Goal: Task Accomplishment & Management: Use online tool/utility

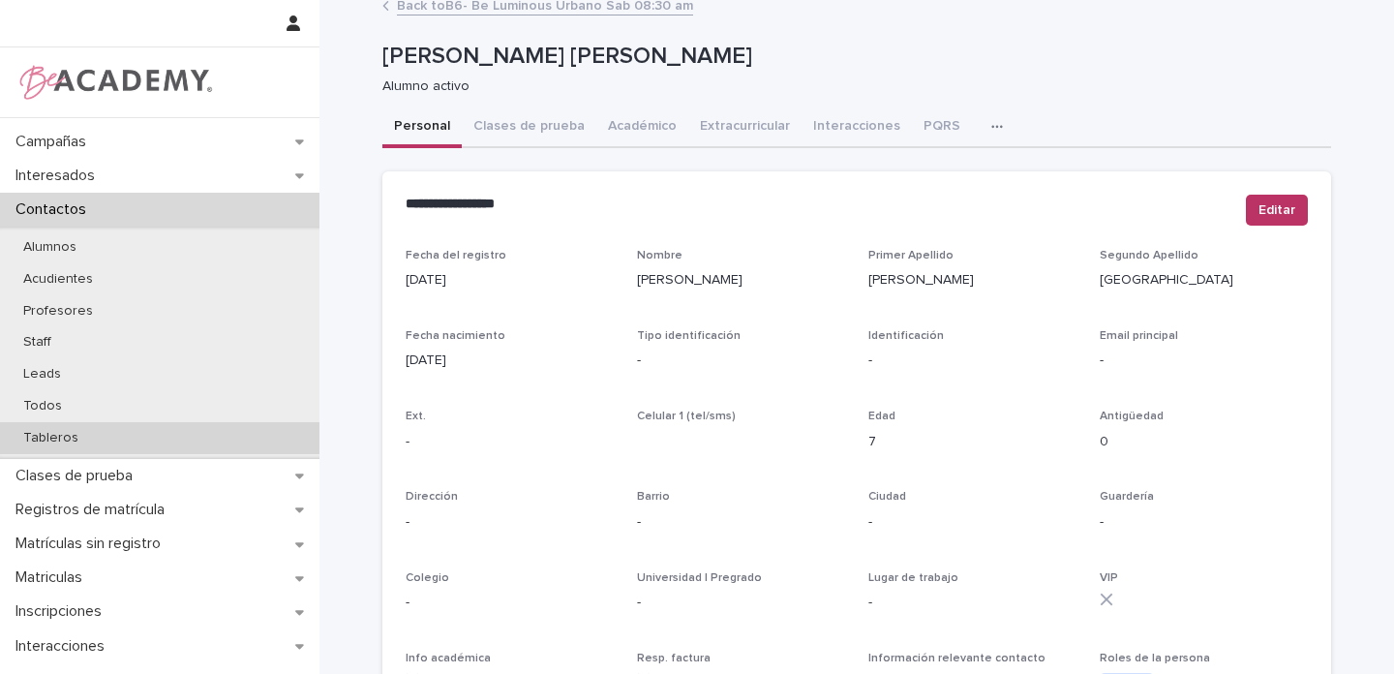
scroll to position [28, 0]
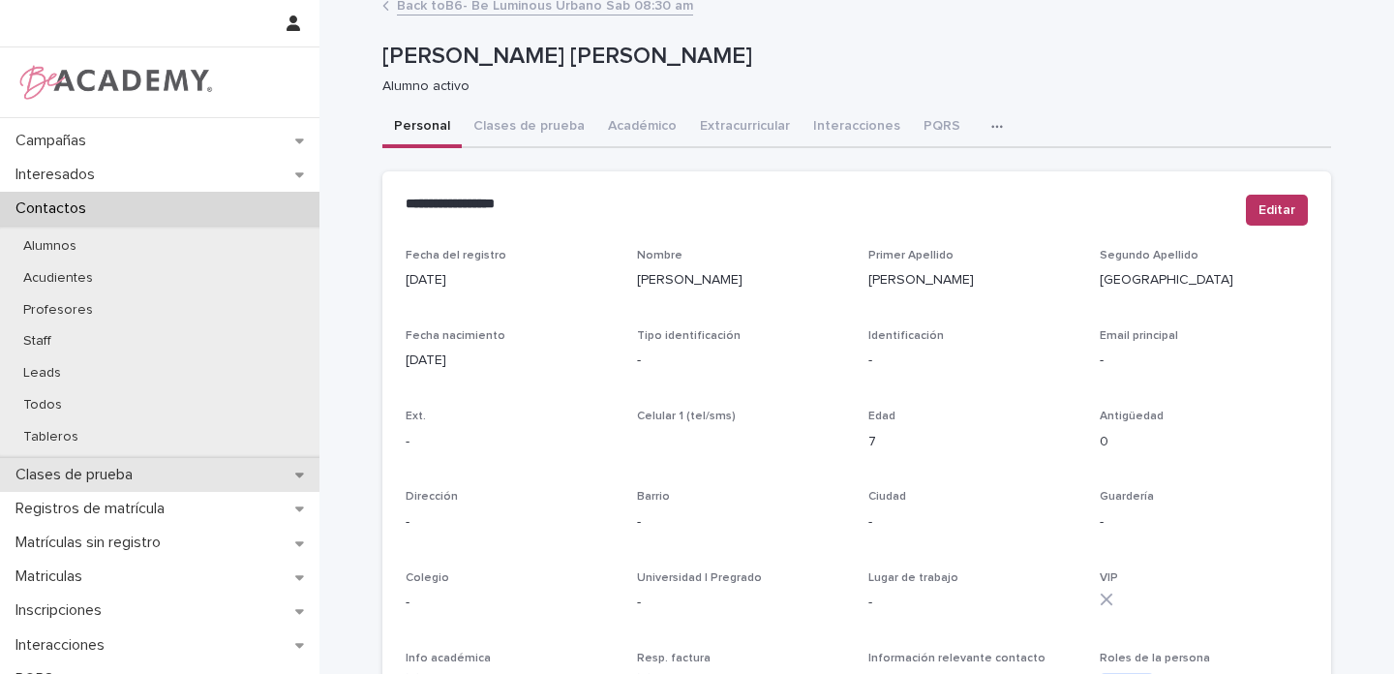
click at [296, 470] on icon at bounding box center [299, 474] width 9 height 14
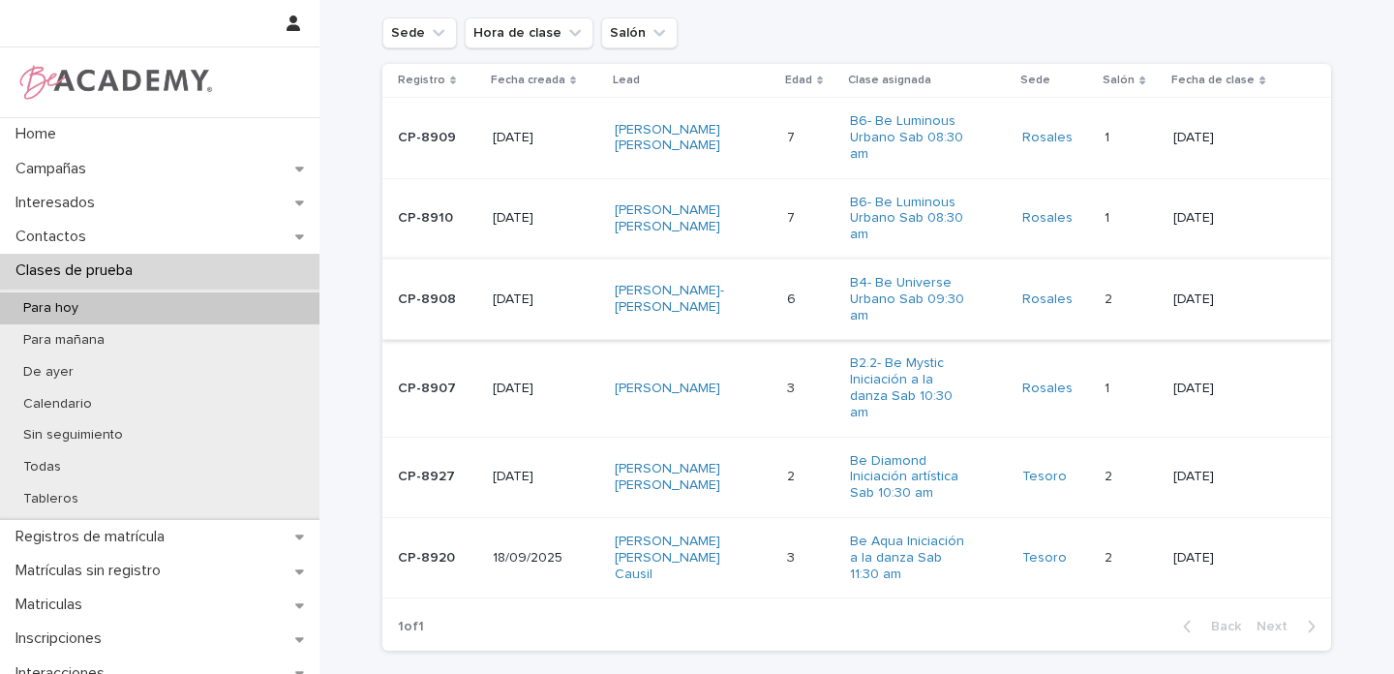
scroll to position [252, 0]
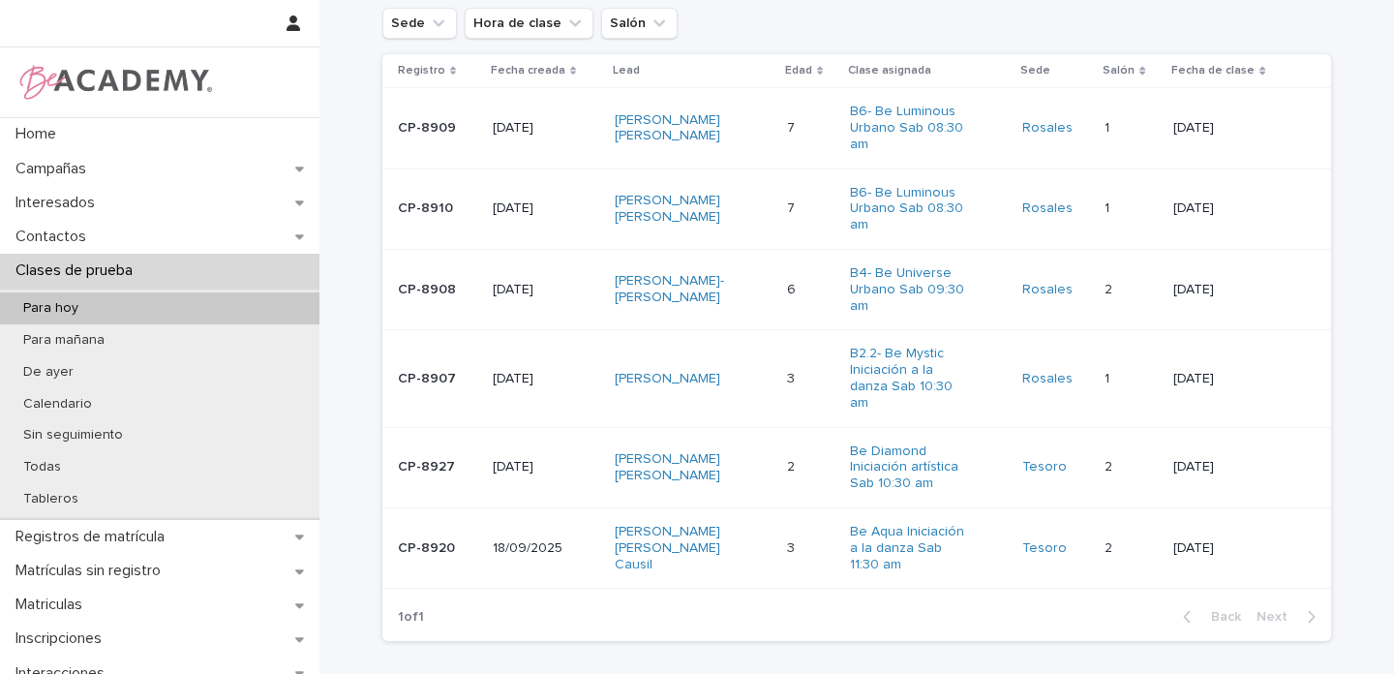
click at [762, 363] on div "Ema Sofia Pacheco Tomas" at bounding box center [693, 379] width 157 height 32
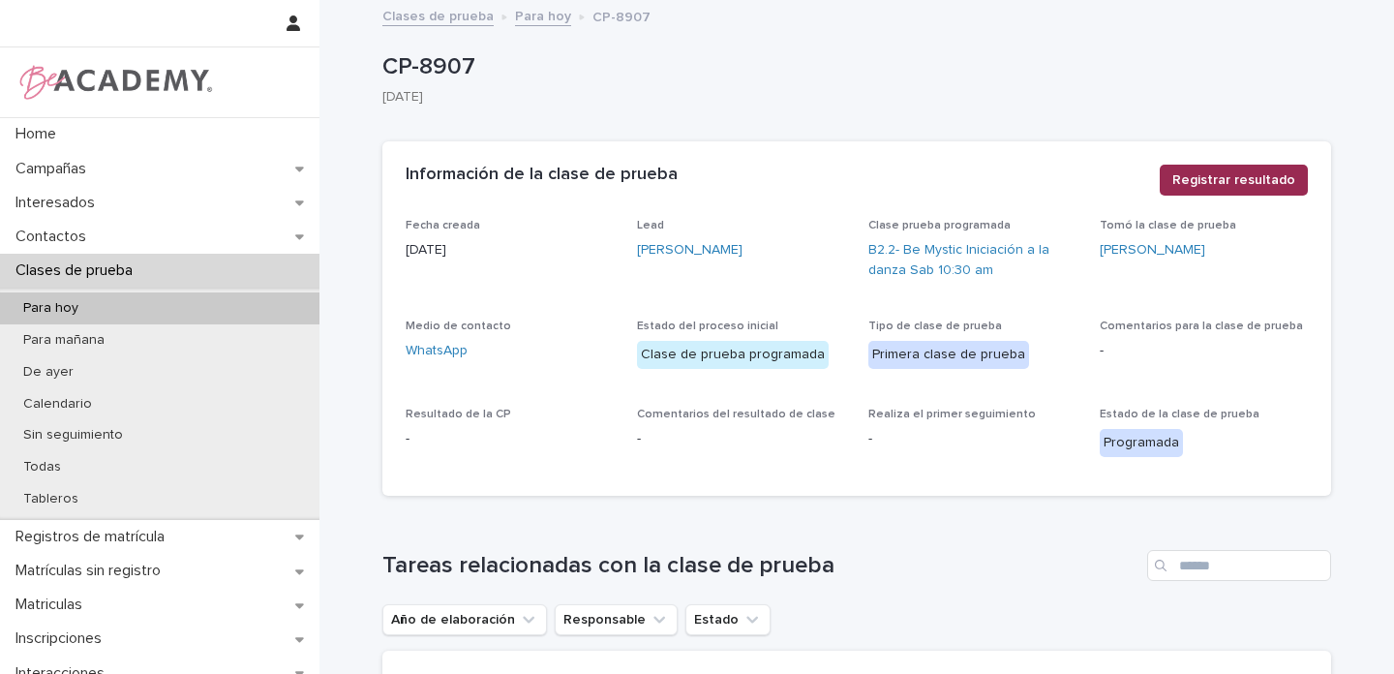
click at [1208, 178] on span "Registrar resultado" at bounding box center [1233, 179] width 123 height 19
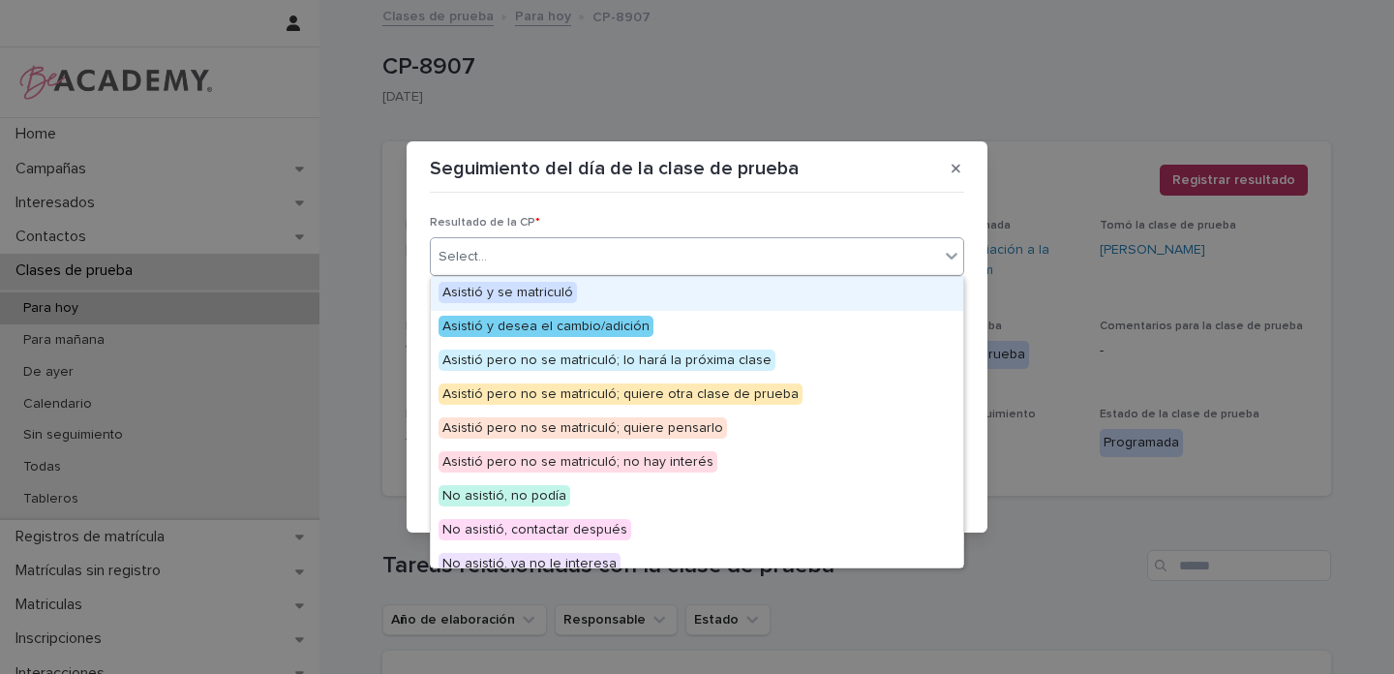
click at [463, 252] on div "Select..." at bounding box center [462, 257] width 48 height 20
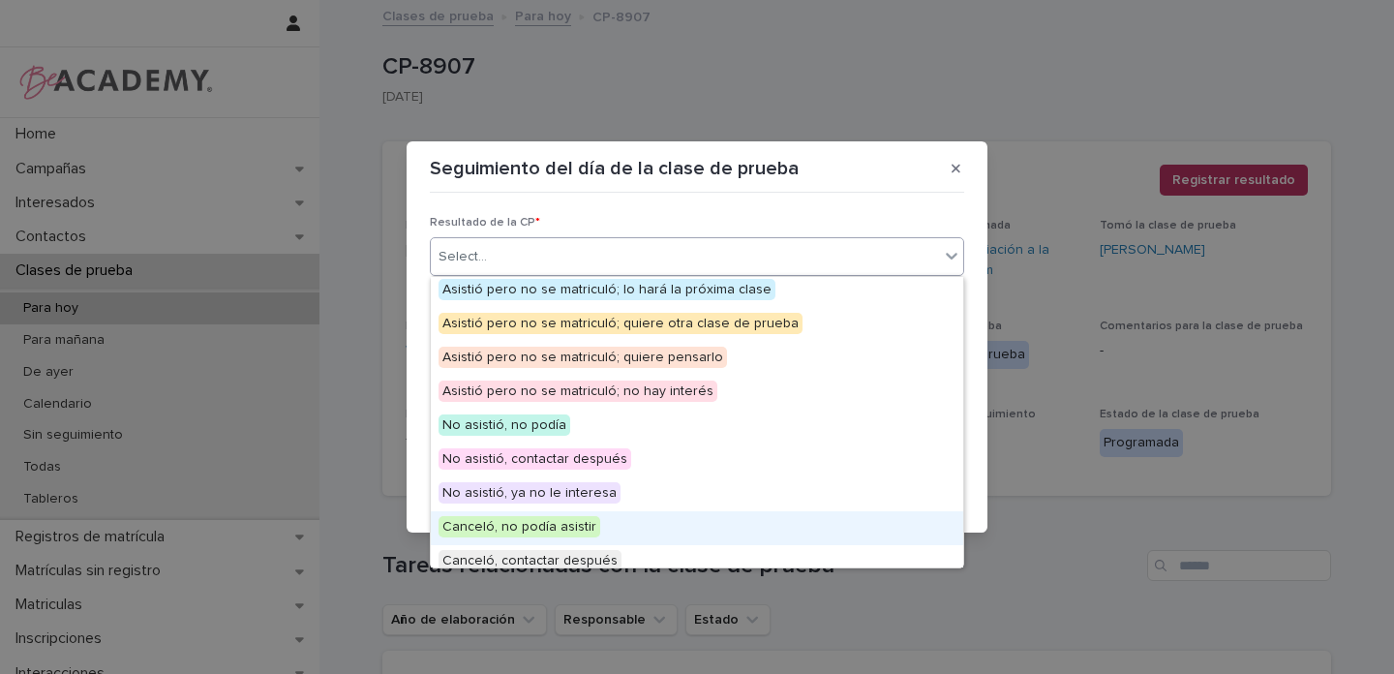
scroll to position [72, 0]
click at [553, 520] on span "Canceló, no podía asistir" at bounding box center [519, 525] width 162 height 21
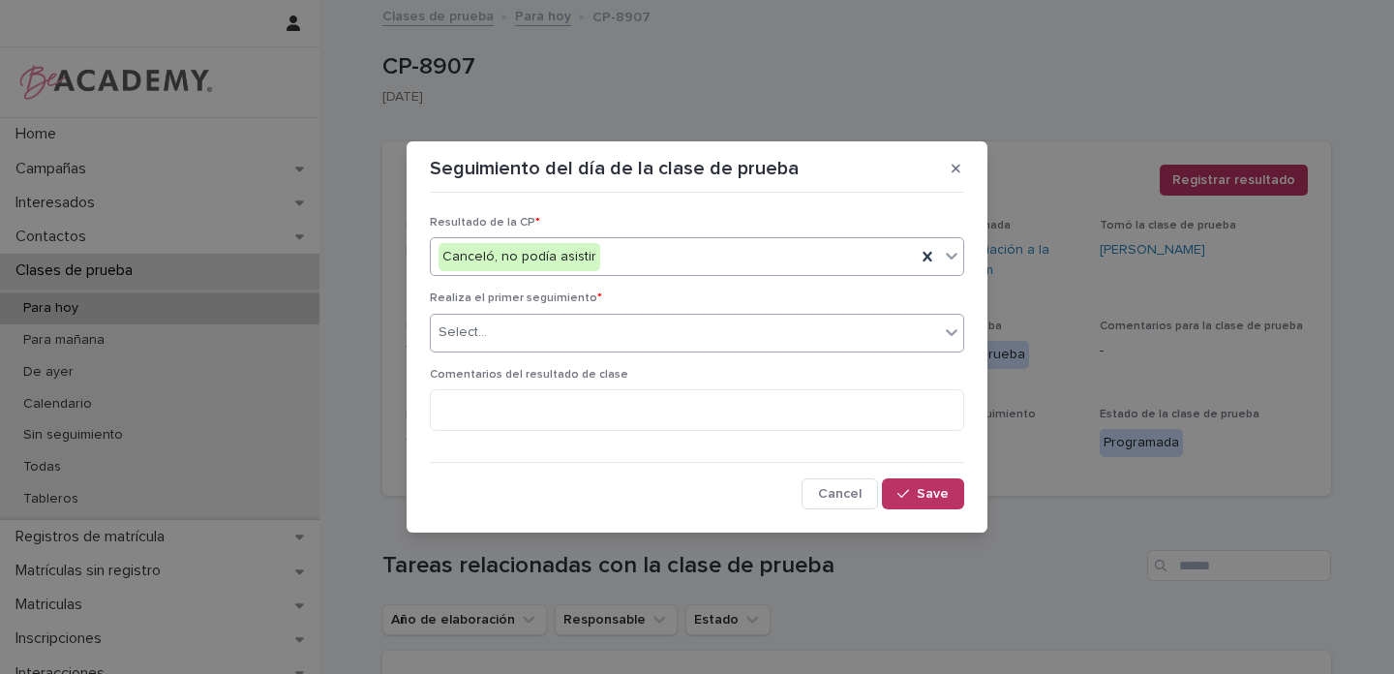
click at [472, 345] on div "Select..." at bounding box center [685, 332] width 508 height 32
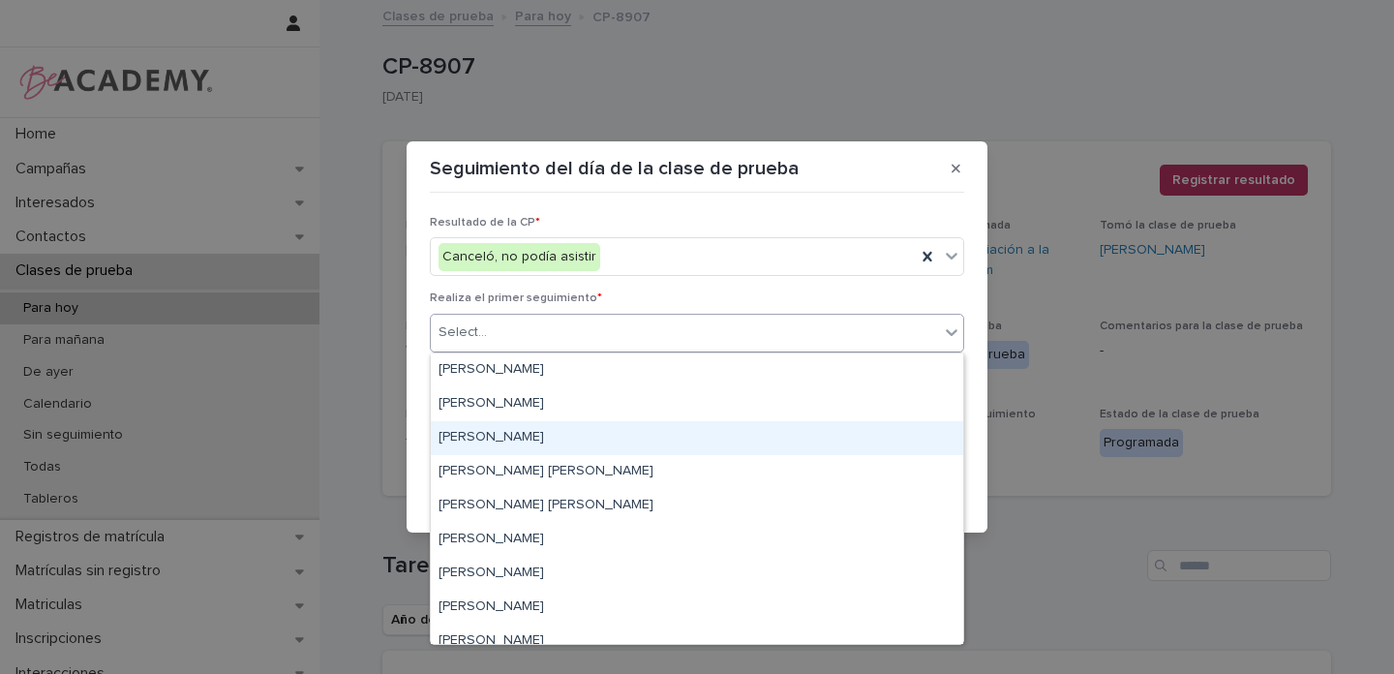
click at [496, 438] on div "Gina Orjuela Cortes" at bounding box center [697, 438] width 532 height 34
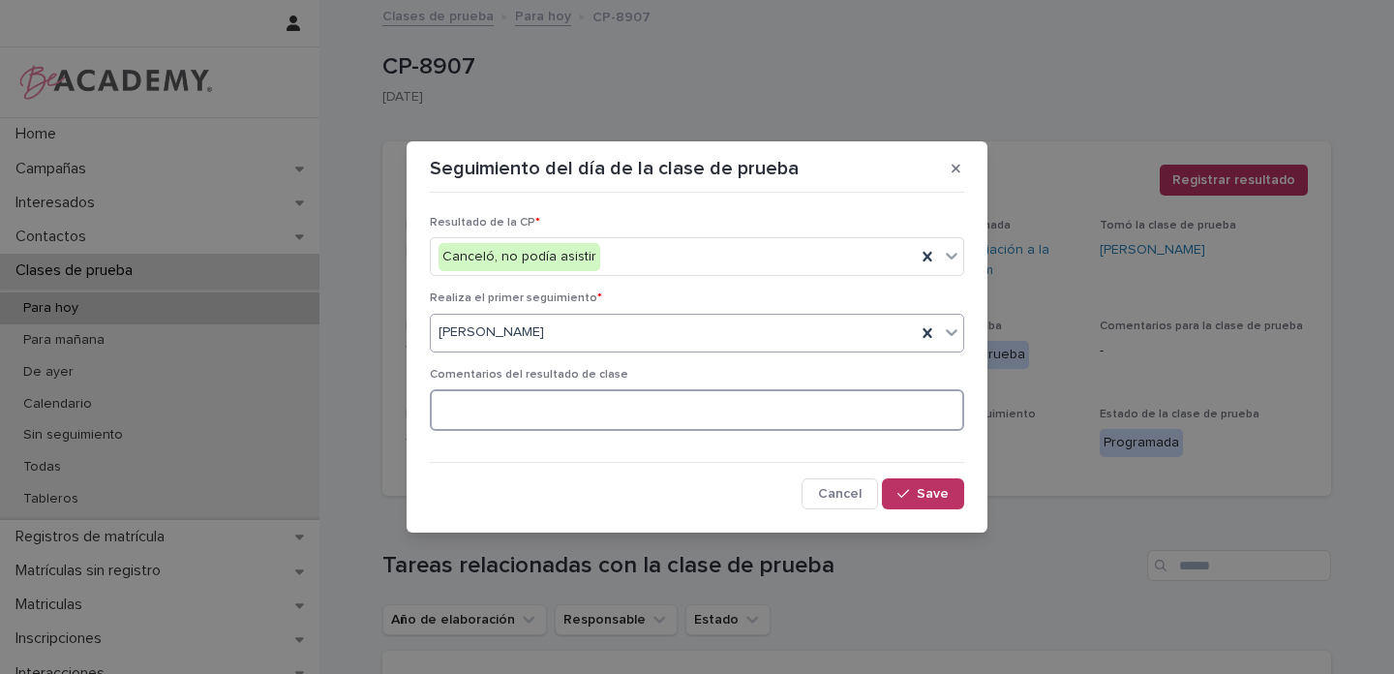
click at [514, 403] on textarea at bounding box center [697, 410] width 534 height 42
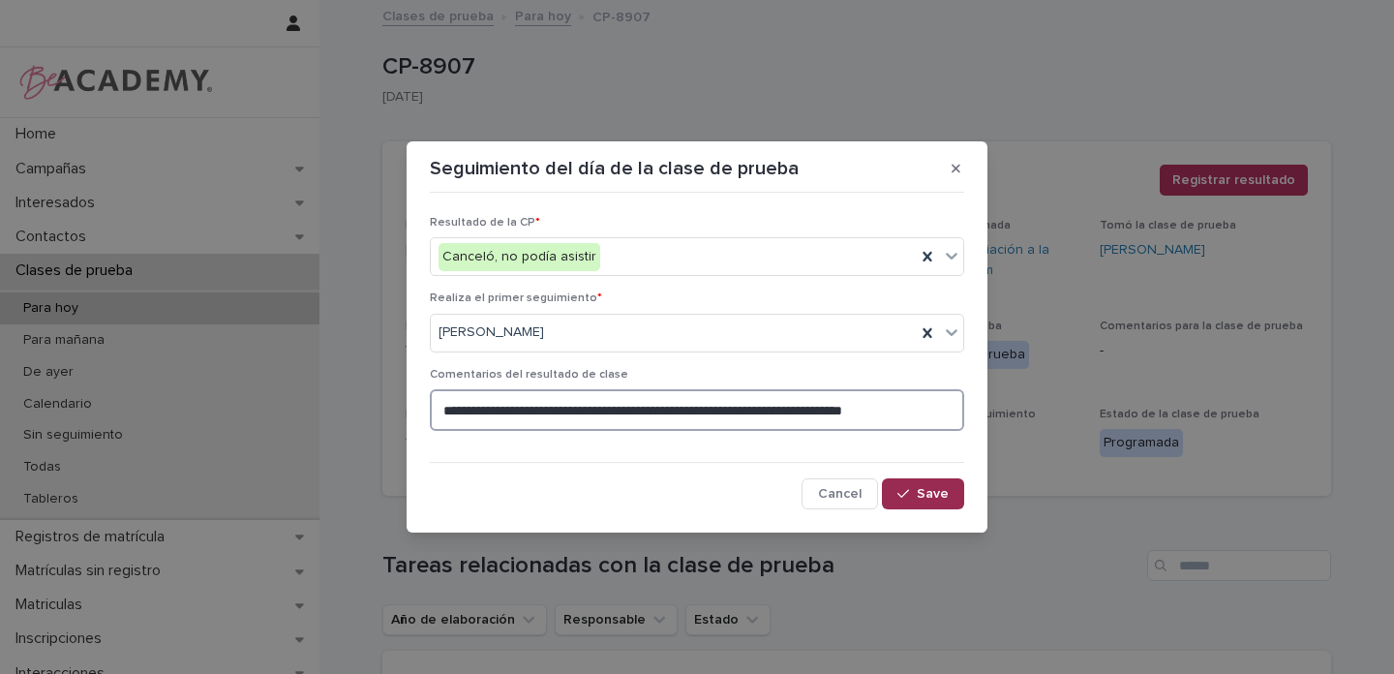
type textarea "**********"
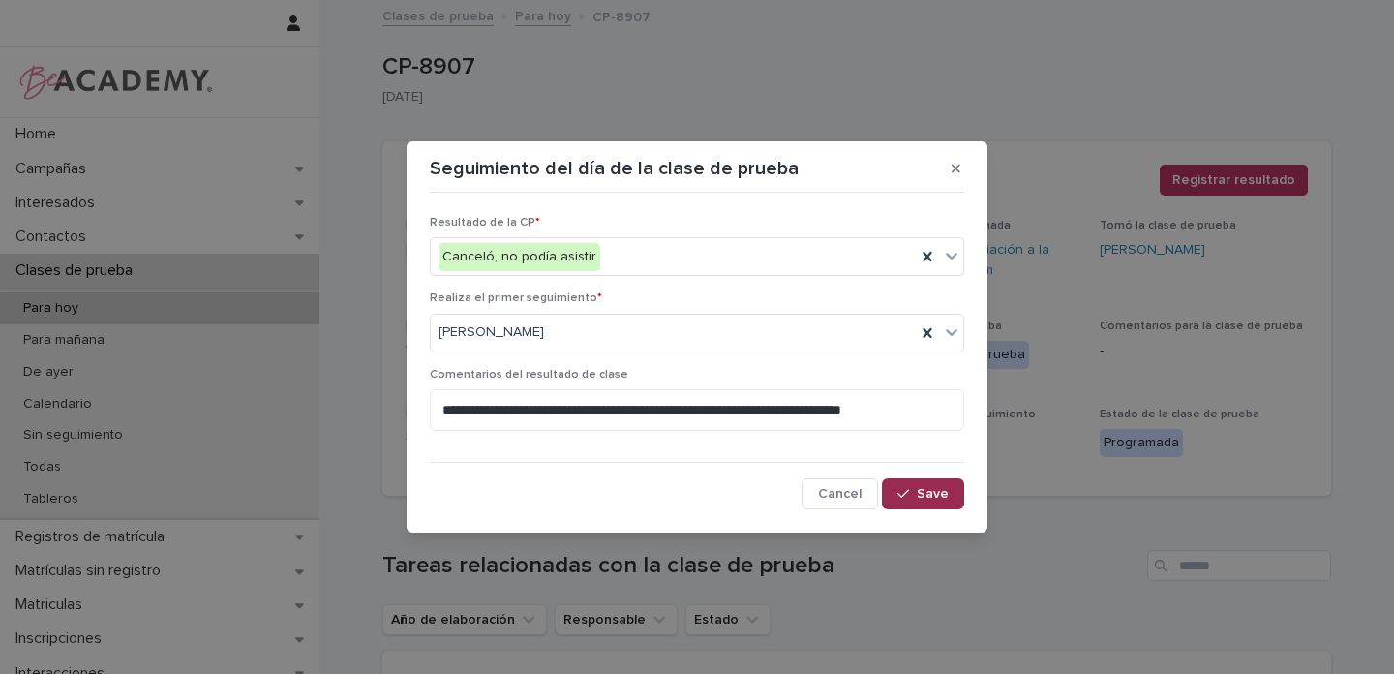
click at [920, 495] on span "Save" at bounding box center [932, 494] width 32 height 14
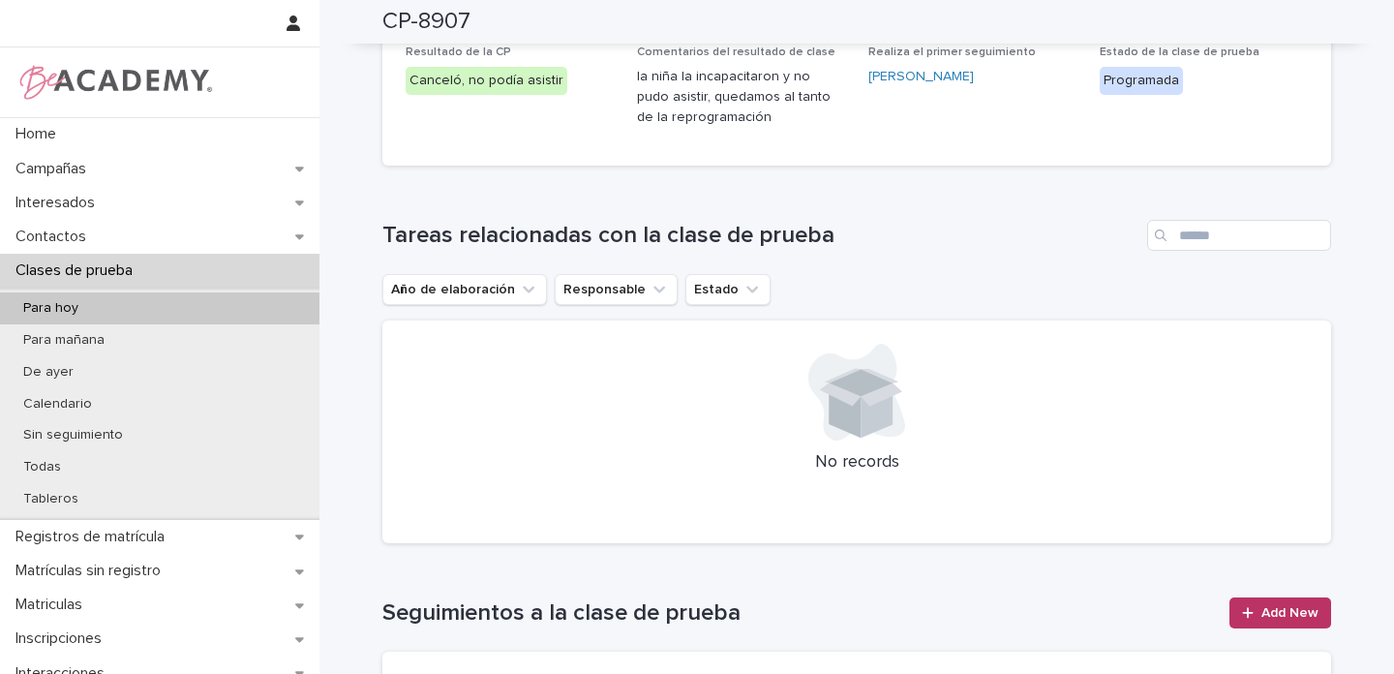
scroll to position [0, 0]
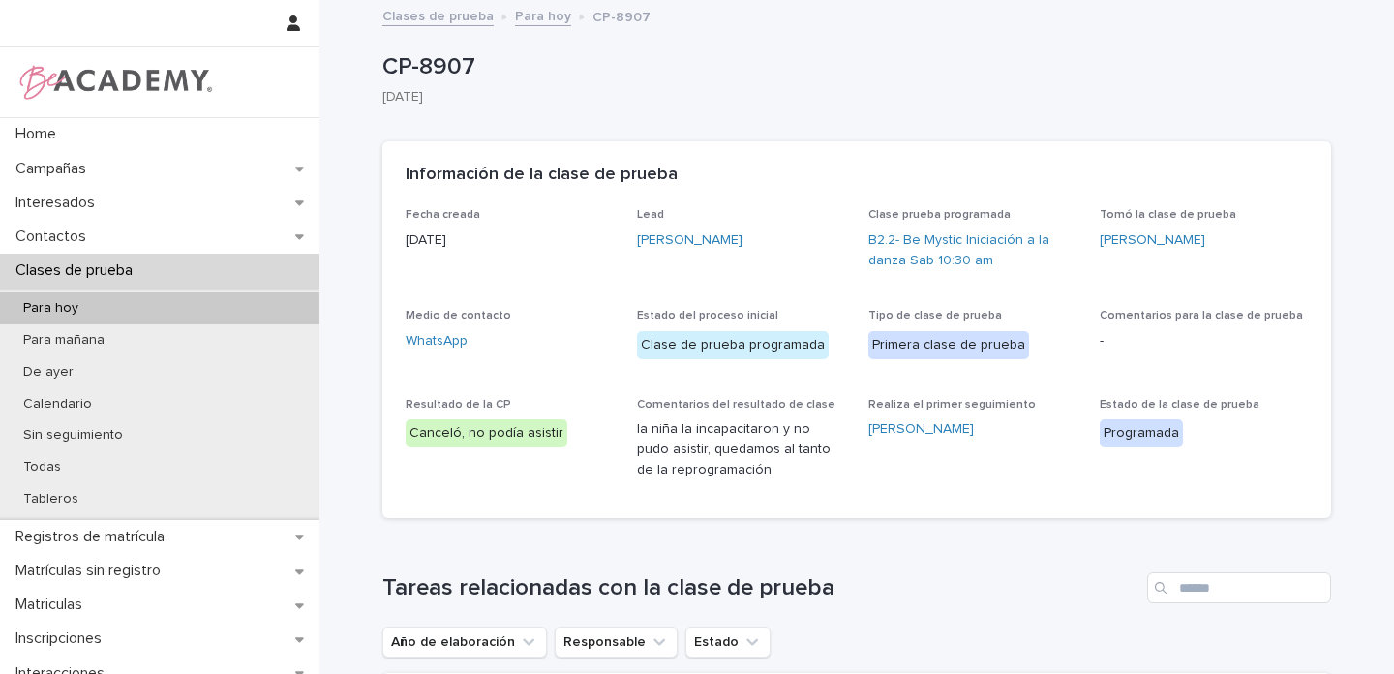
click at [68, 308] on p "Para hoy" at bounding box center [51, 308] width 86 height 16
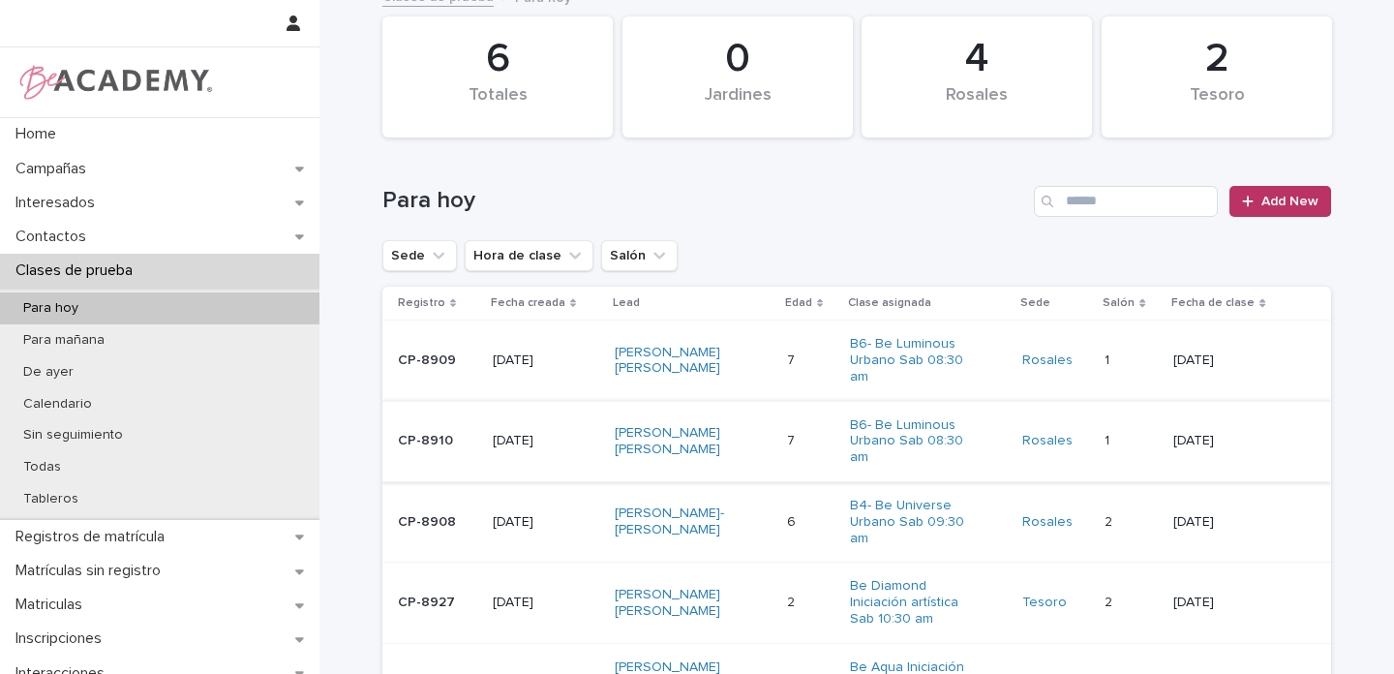
scroll to position [111, 0]
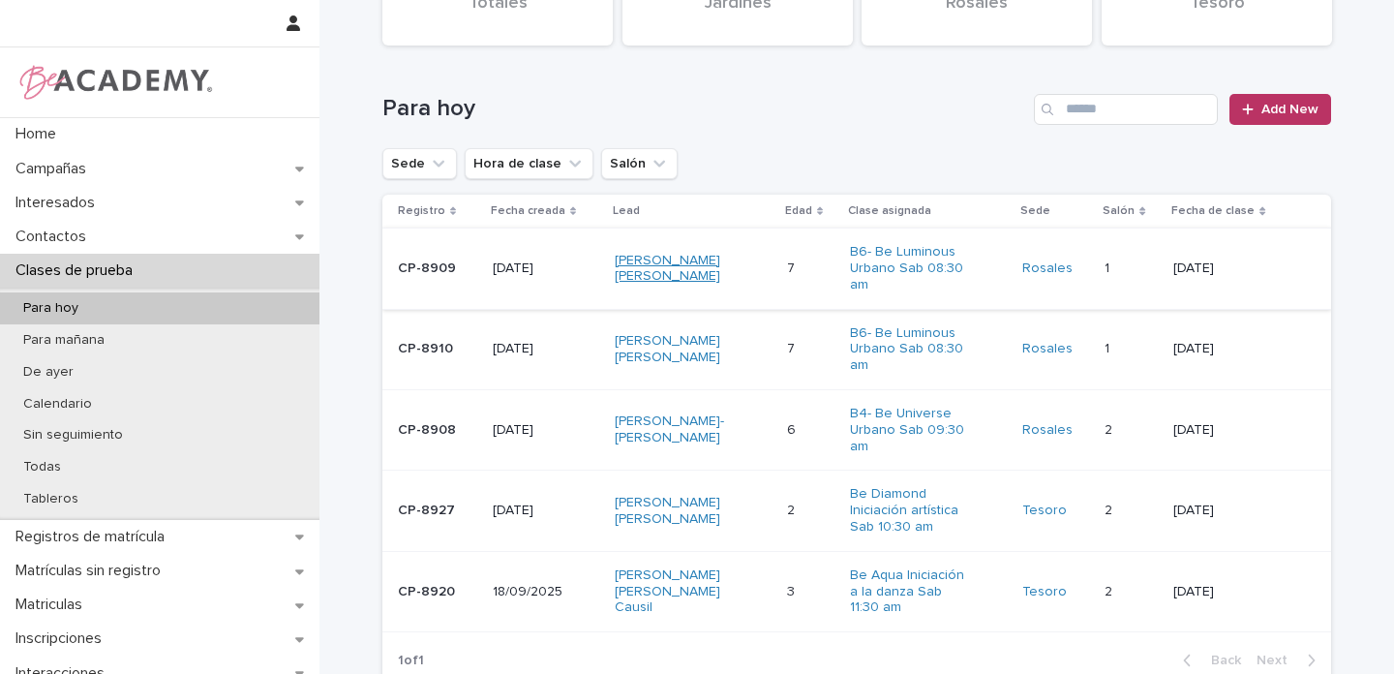
click at [657, 270] on link "Maria Victoria Alvarez Tovar" at bounding box center [675, 269] width 121 height 33
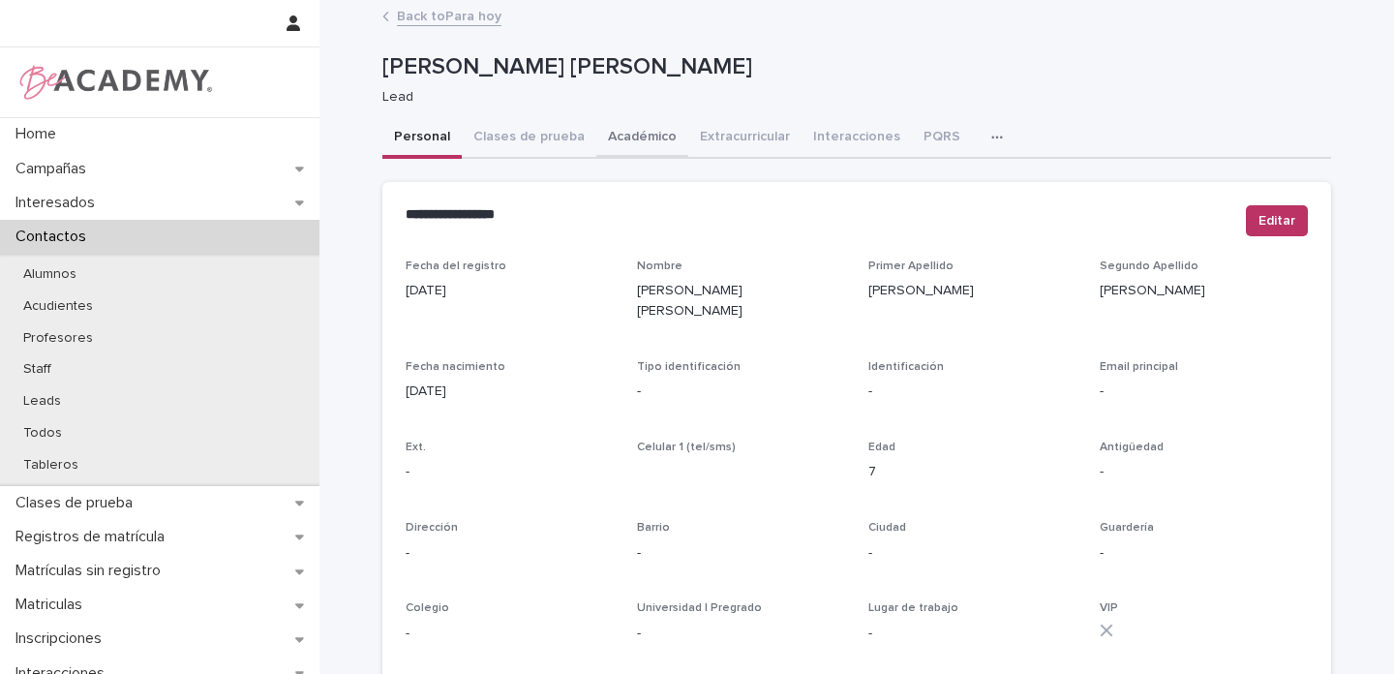
click at [639, 142] on button "Académico" at bounding box center [642, 138] width 92 height 41
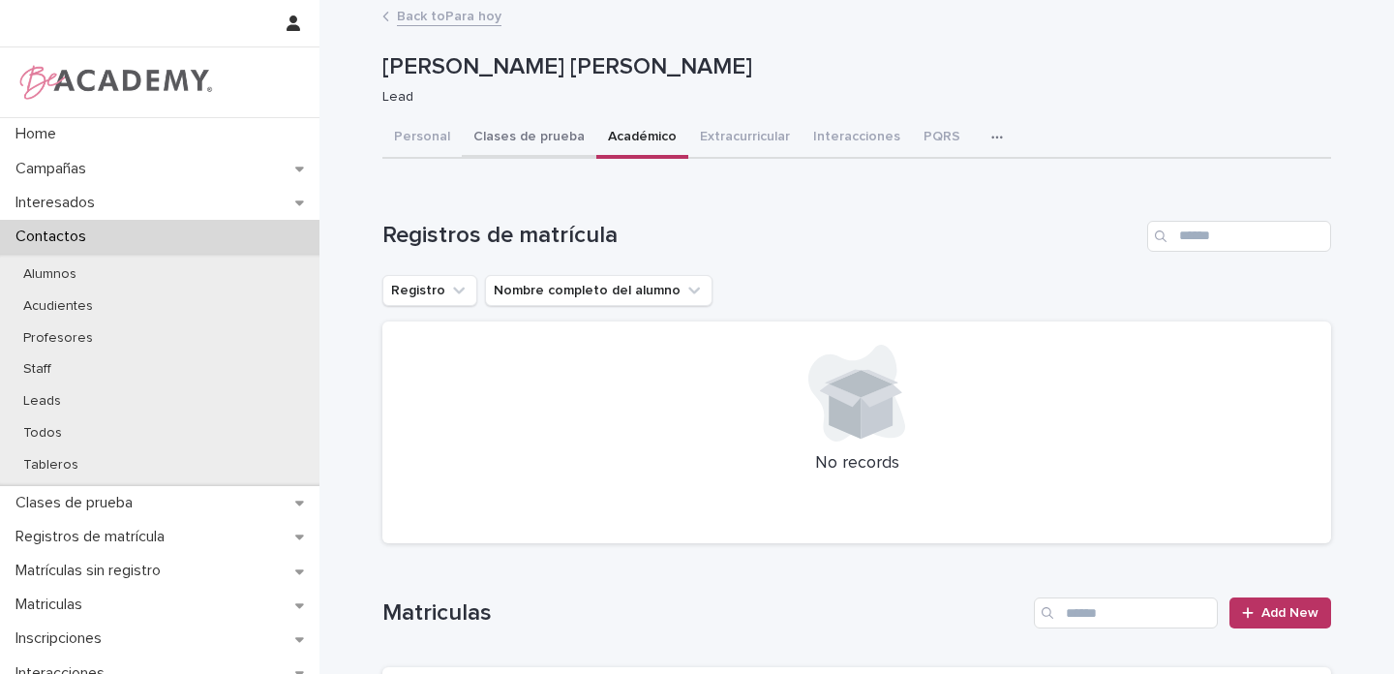
click at [526, 139] on button "Clases de prueba" at bounding box center [529, 138] width 135 height 41
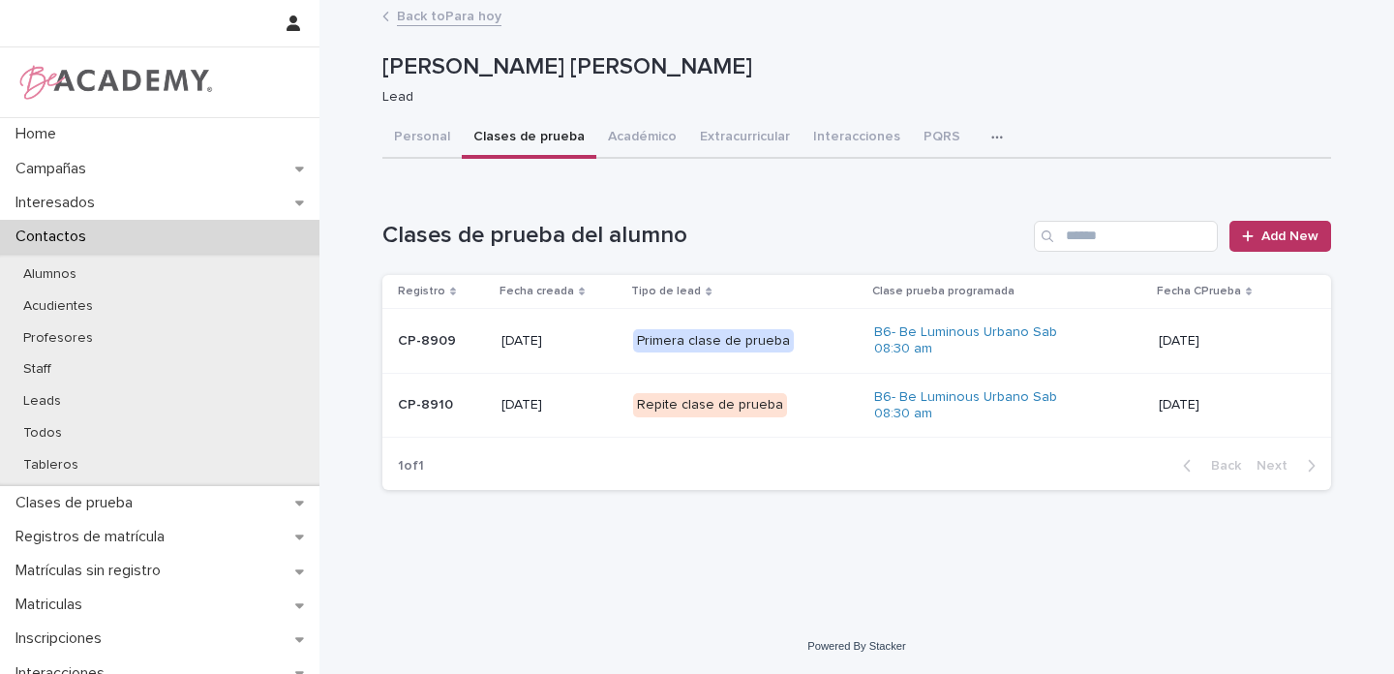
click at [585, 336] on p "15/09/2025" at bounding box center [559, 341] width 117 height 16
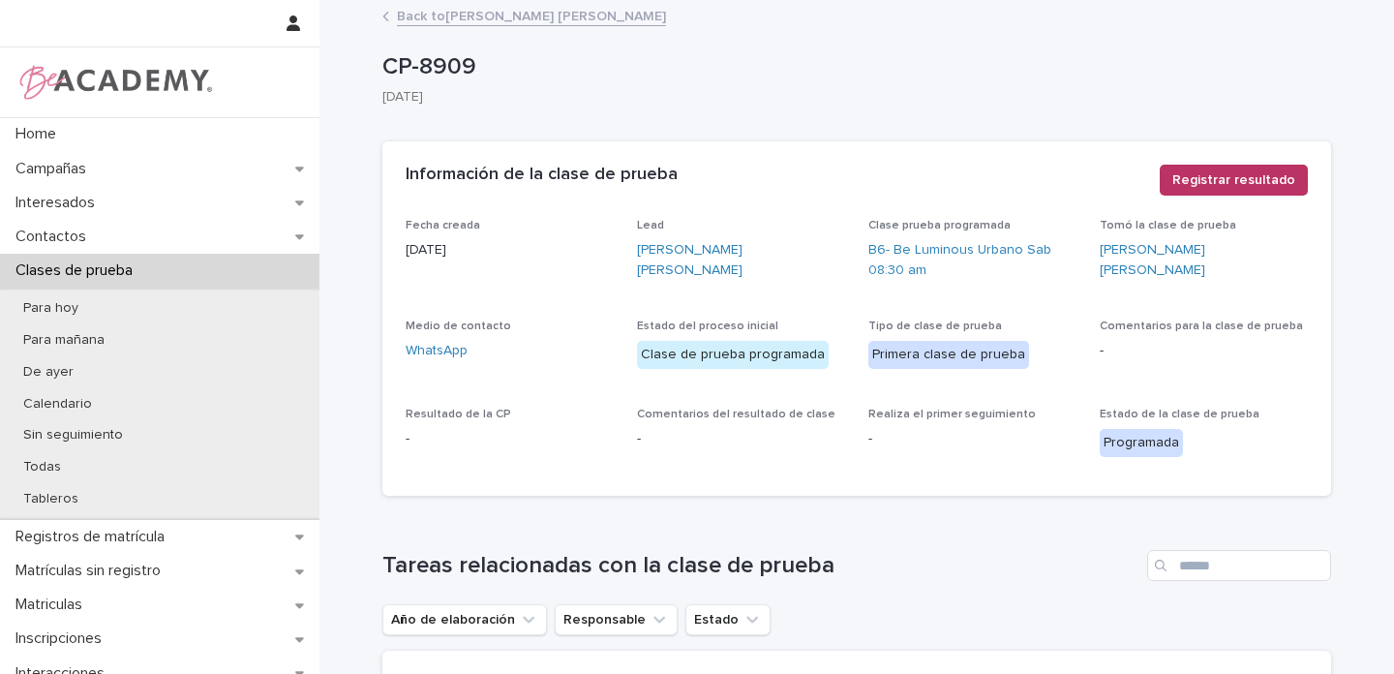
scroll to position [4, 0]
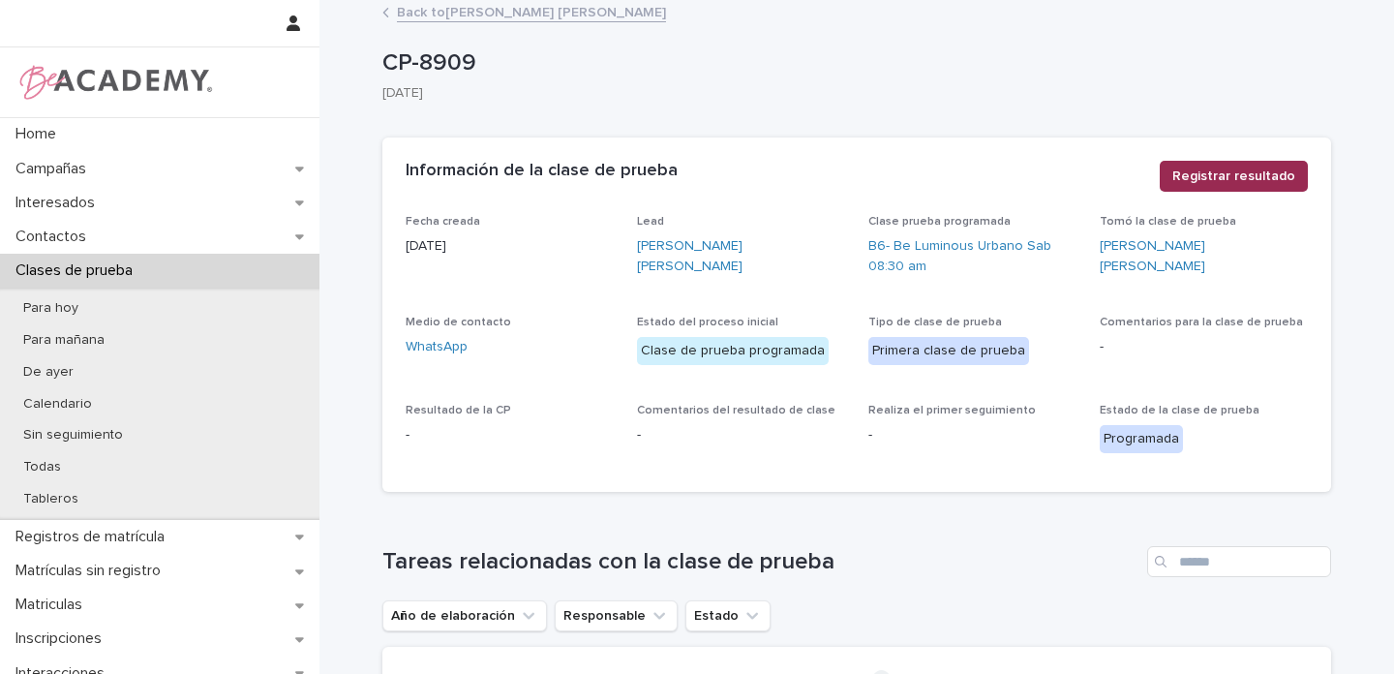
click at [1256, 181] on span "Registrar resultado" at bounding box center [1233, 175] width 123 height 19
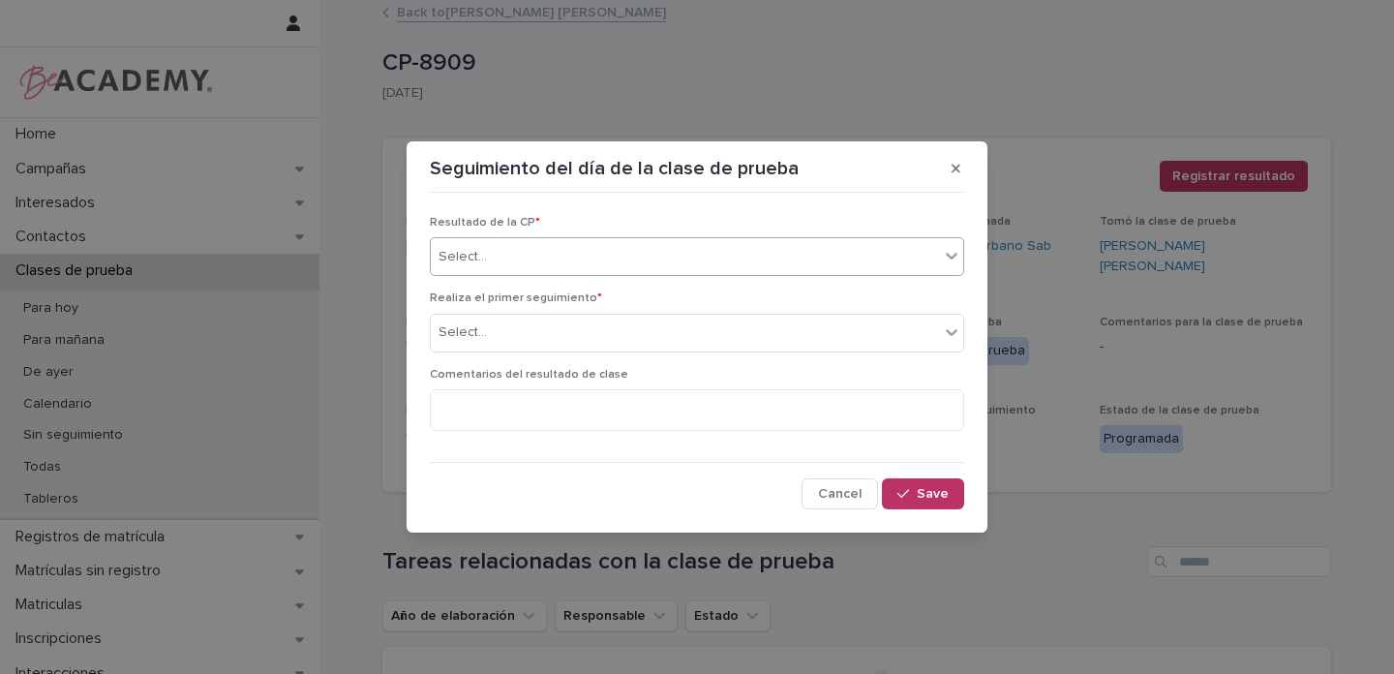
click at [542, 263] on div "Select..." at bounding box center [685, 257] width 508 height 32
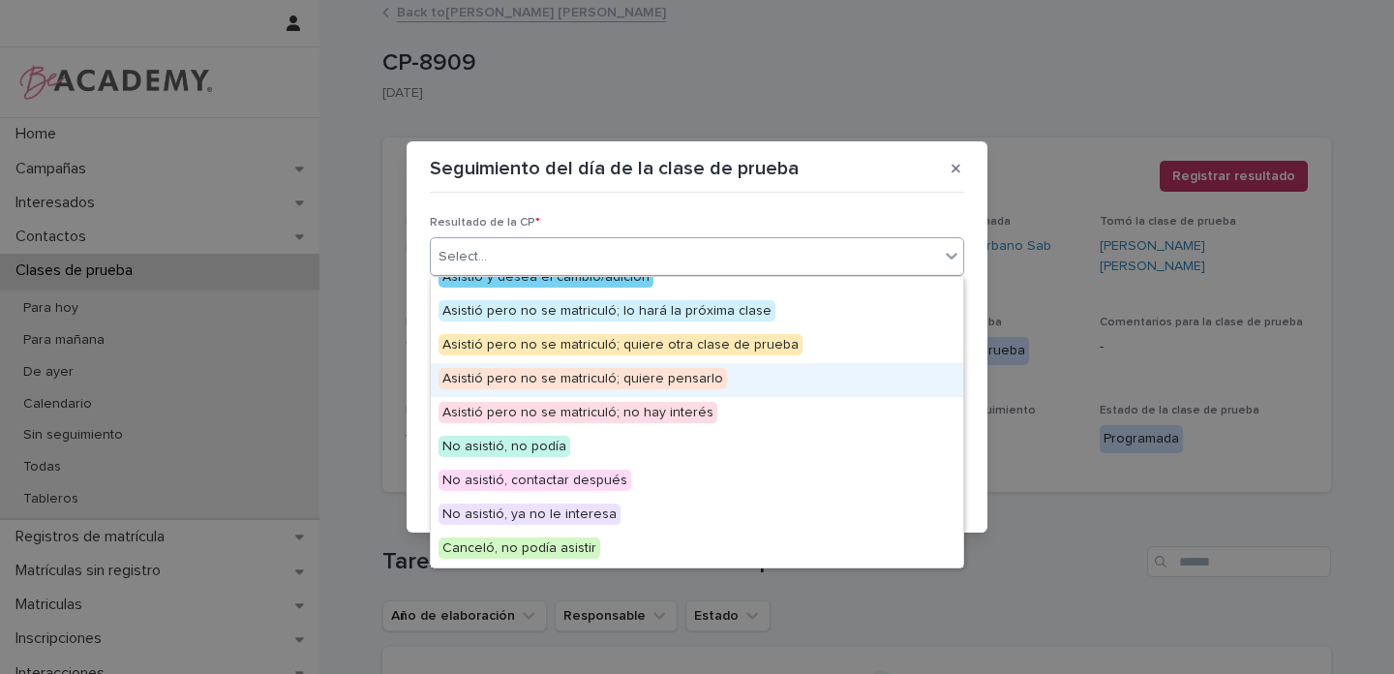
scroll to position [75, 0]
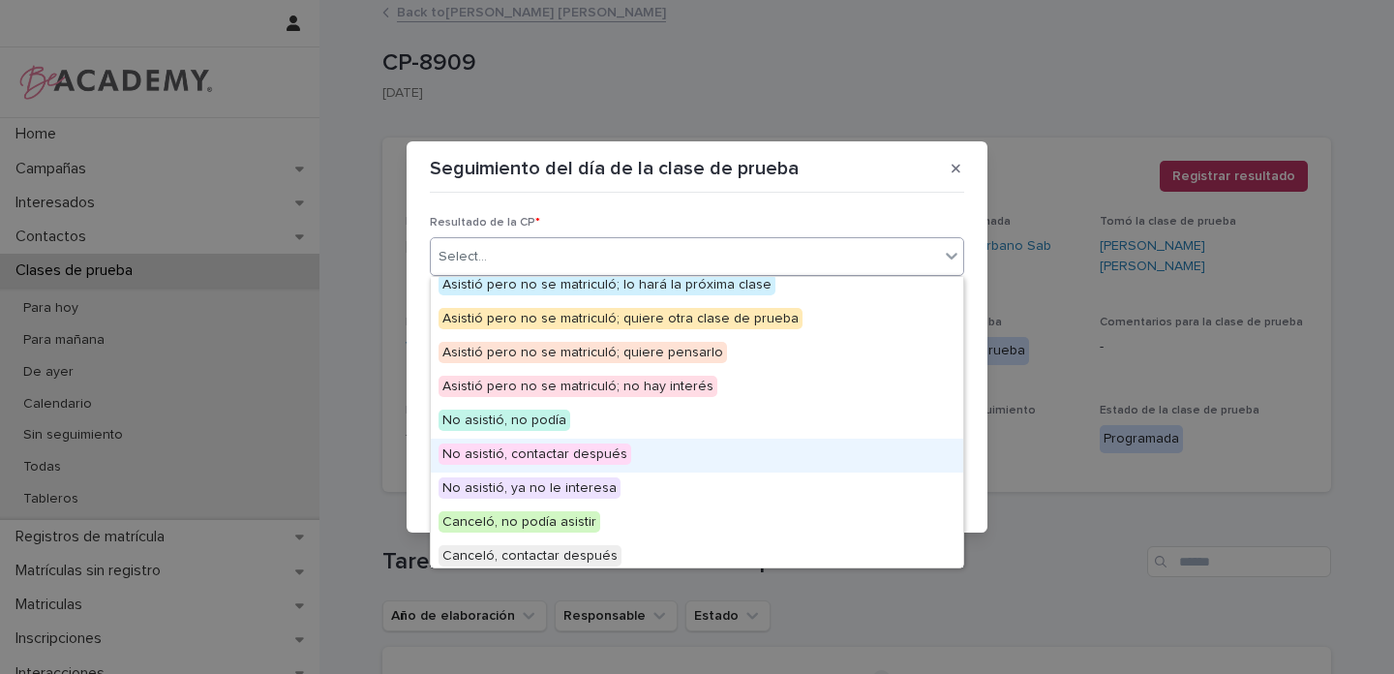
click at [587, 453] on span "No asistió, contactar después" at bounding box center [534, 453] width 193 height 21
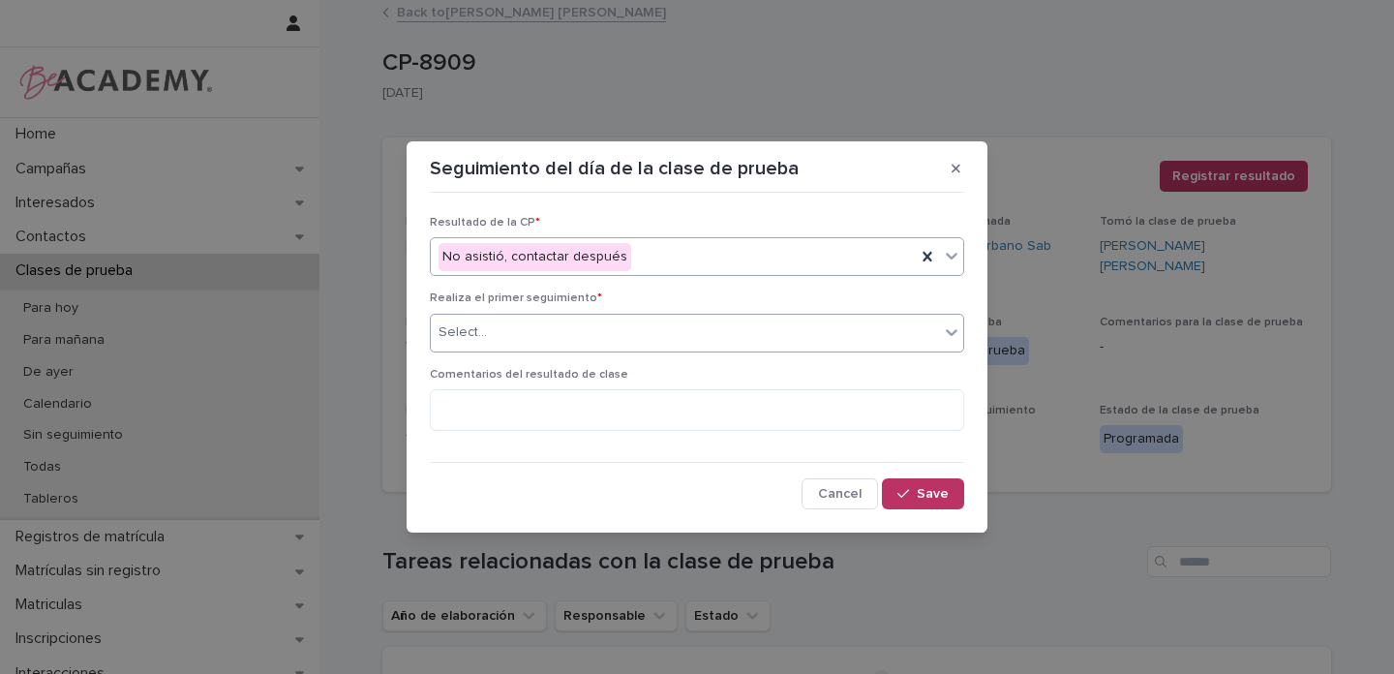
click at [479, 338] on div "Select..." at bounding box center [462, 332] width 48 height 20
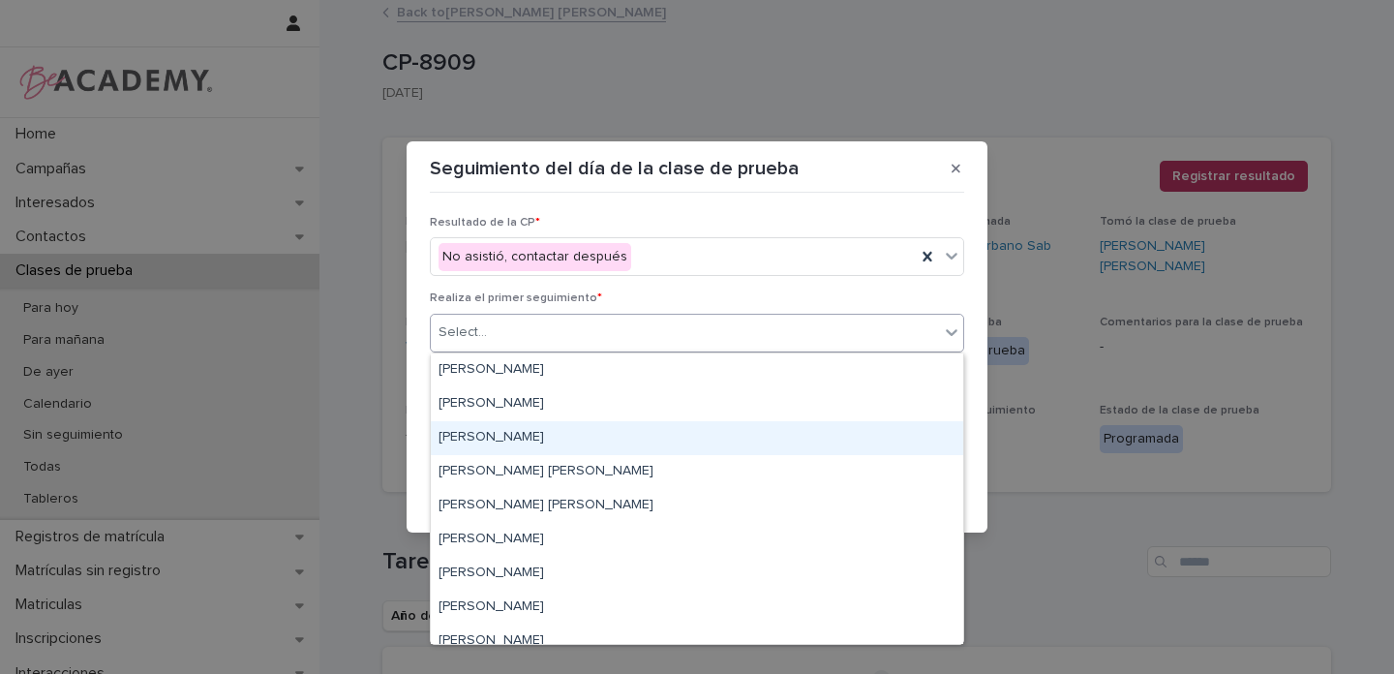
click at [470, 433] on div "Gina Orjuela Cortes" at bounding box center [697, 438] width 532 height 34
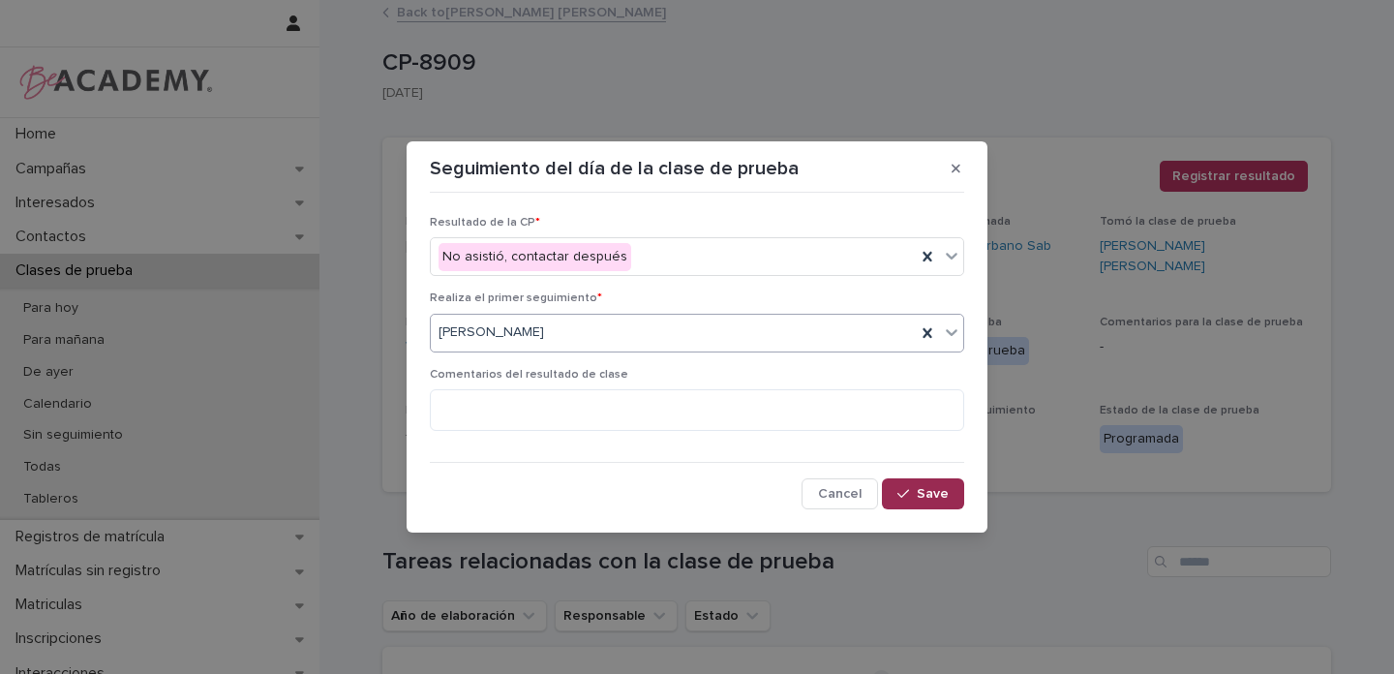
click at [933, 491] on span "Save" at bounding box center [932, 494] width 32 height 14
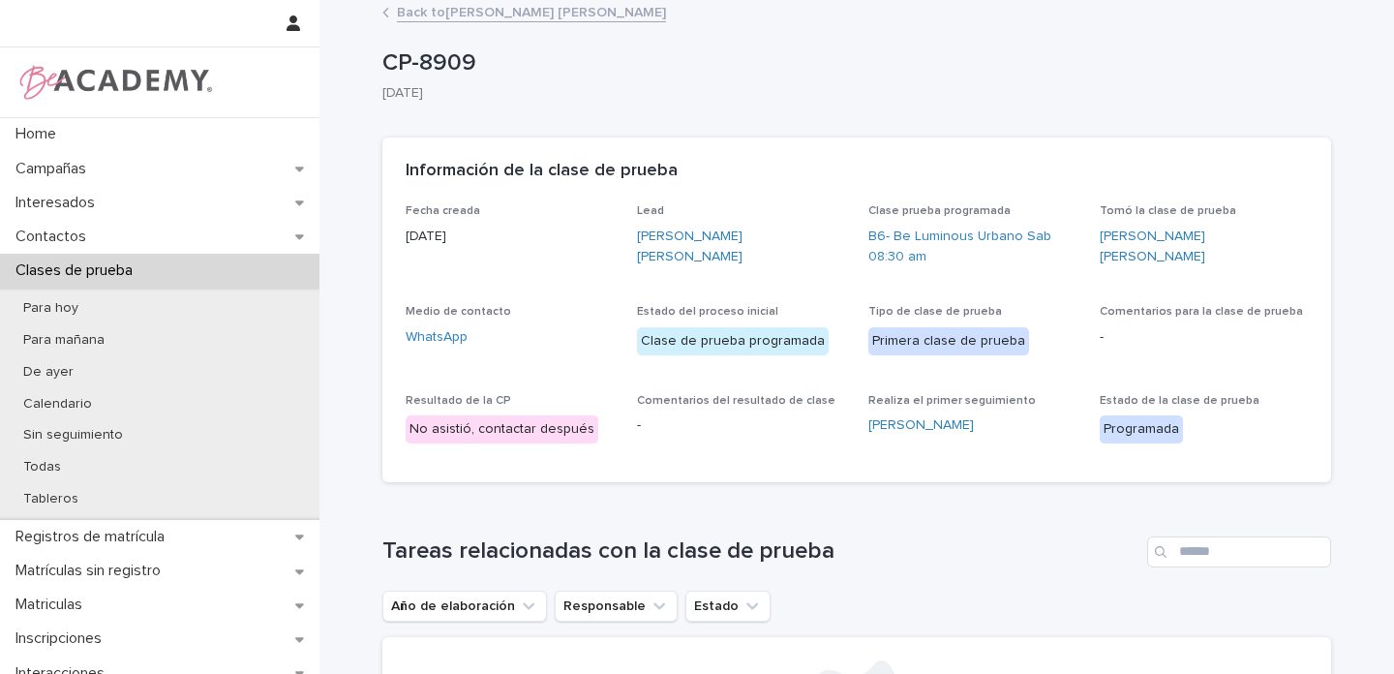
click at [489, 9] on link "Back to Maria Victoria Alvarez Tovar" at bounding box center [531, 11] width 269 height 22
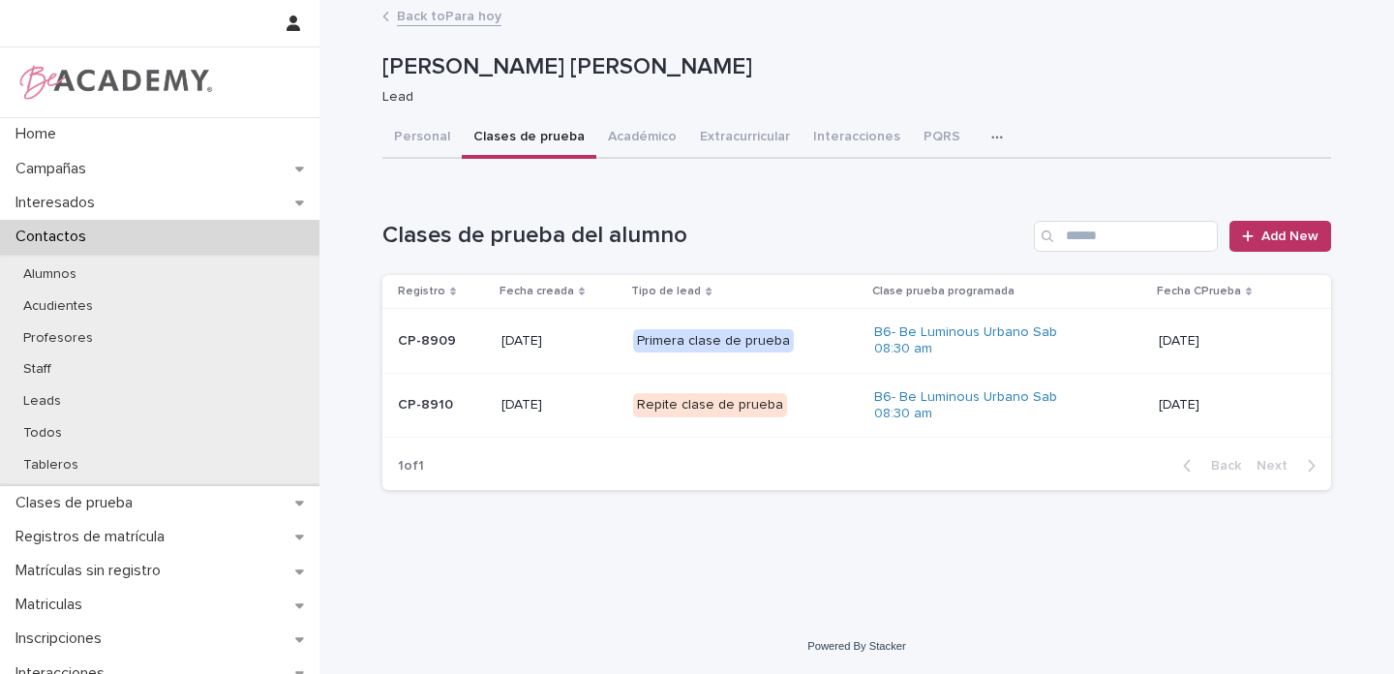
click at [811, 403] on p "Repite clase de prueba" at bounding box center [730, 405] width 194 height 24
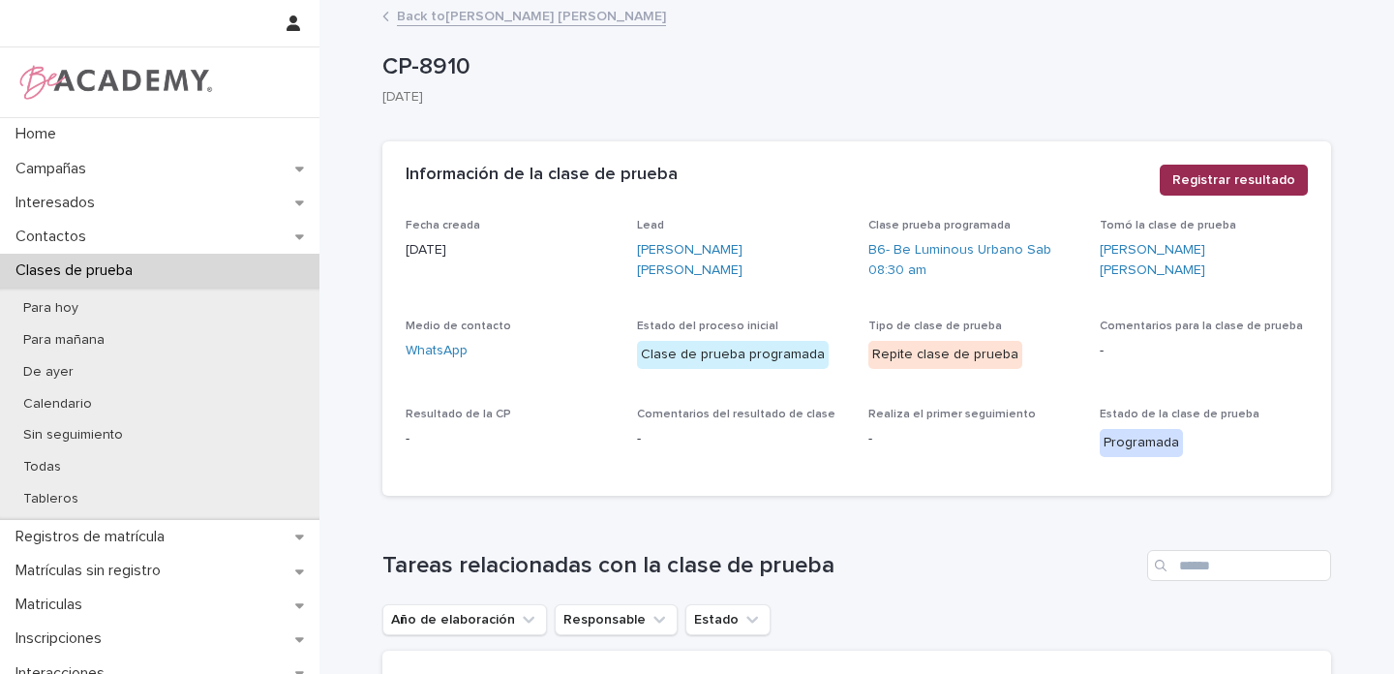
click at [1217, 183] on span "Registrar resultado" at bounding box center [1233, 179] width 123 height 19
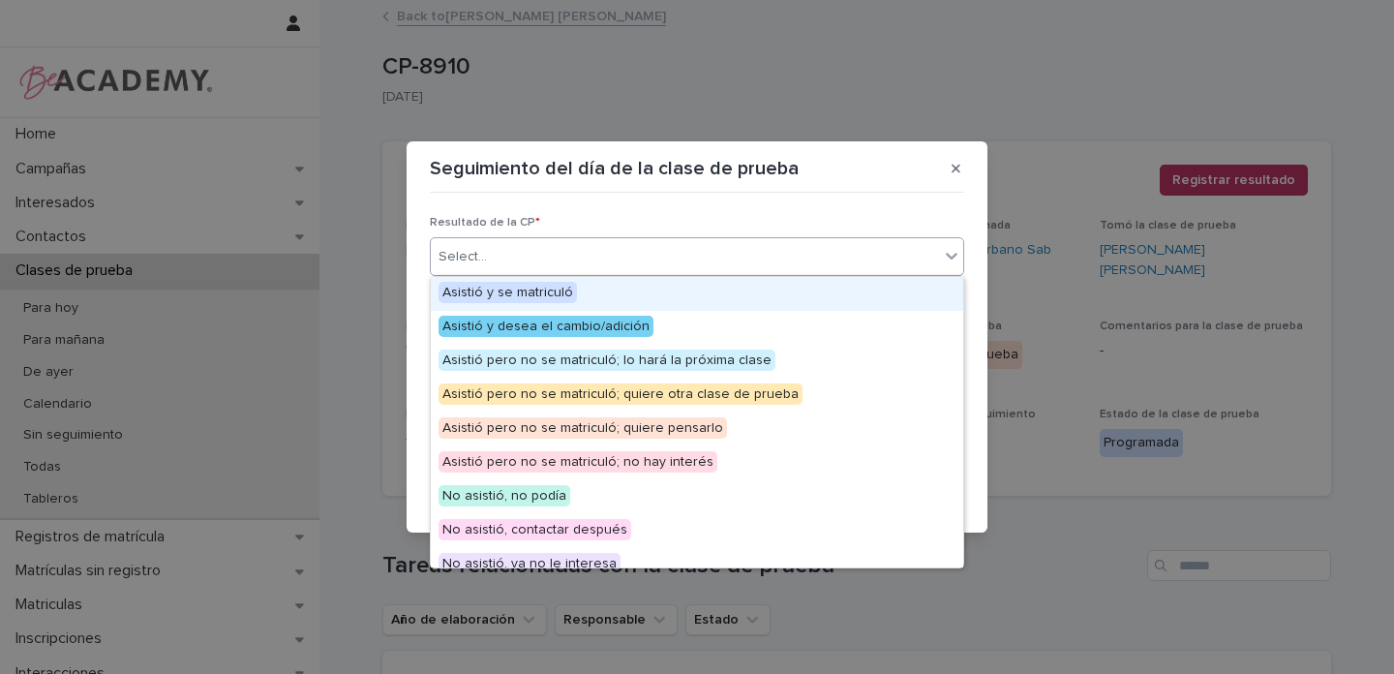
click at [484, 251] on div "Select..." at bounding box center [462, 257] width 48 height 20
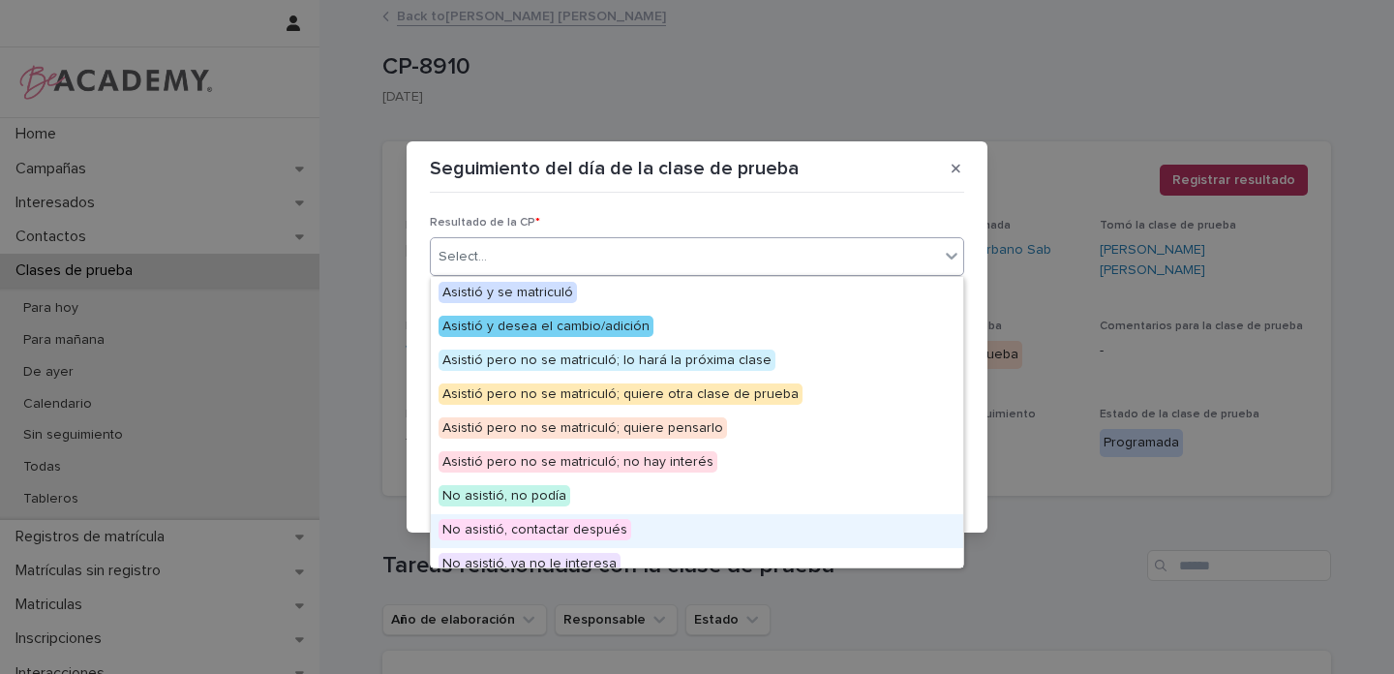
click at [586, 530] on span "No asistió, contactar después" at bounding box center [534, 529] width 193 height 21
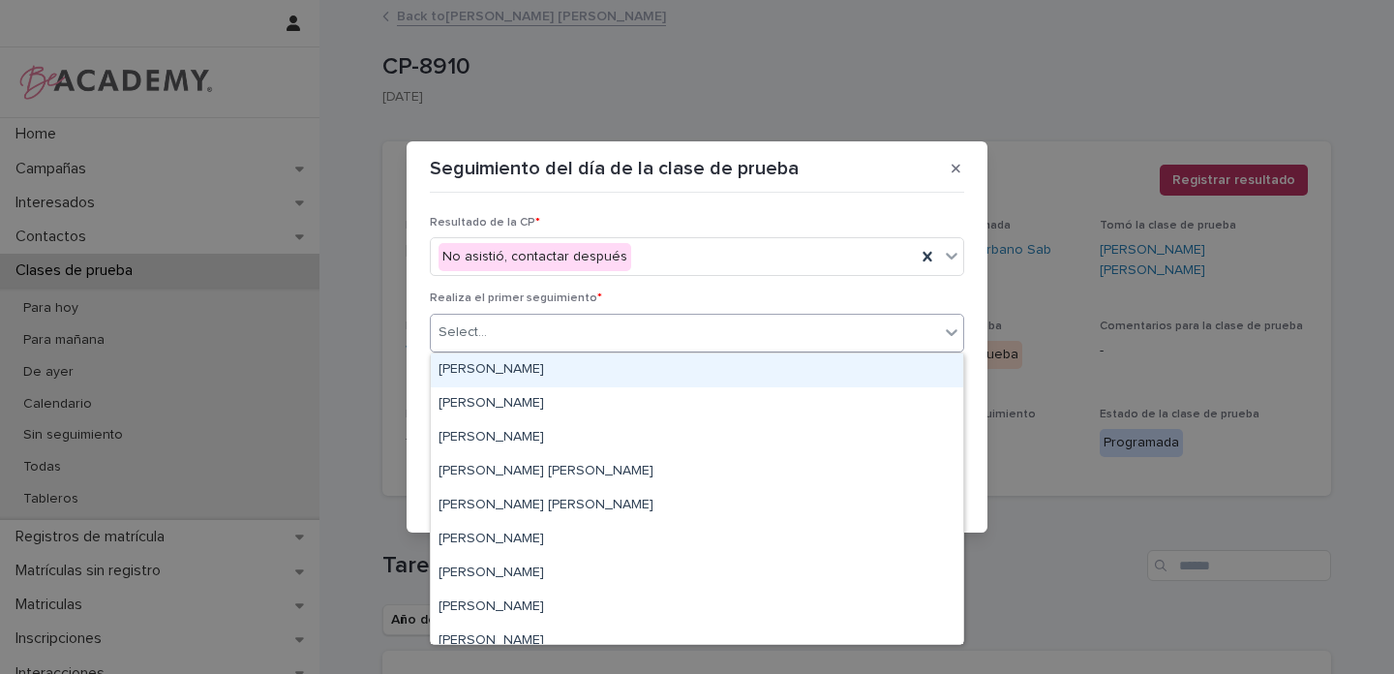
click at [466, 336] on div "Select..." at bounding box center [462, 332] width 48 height 20
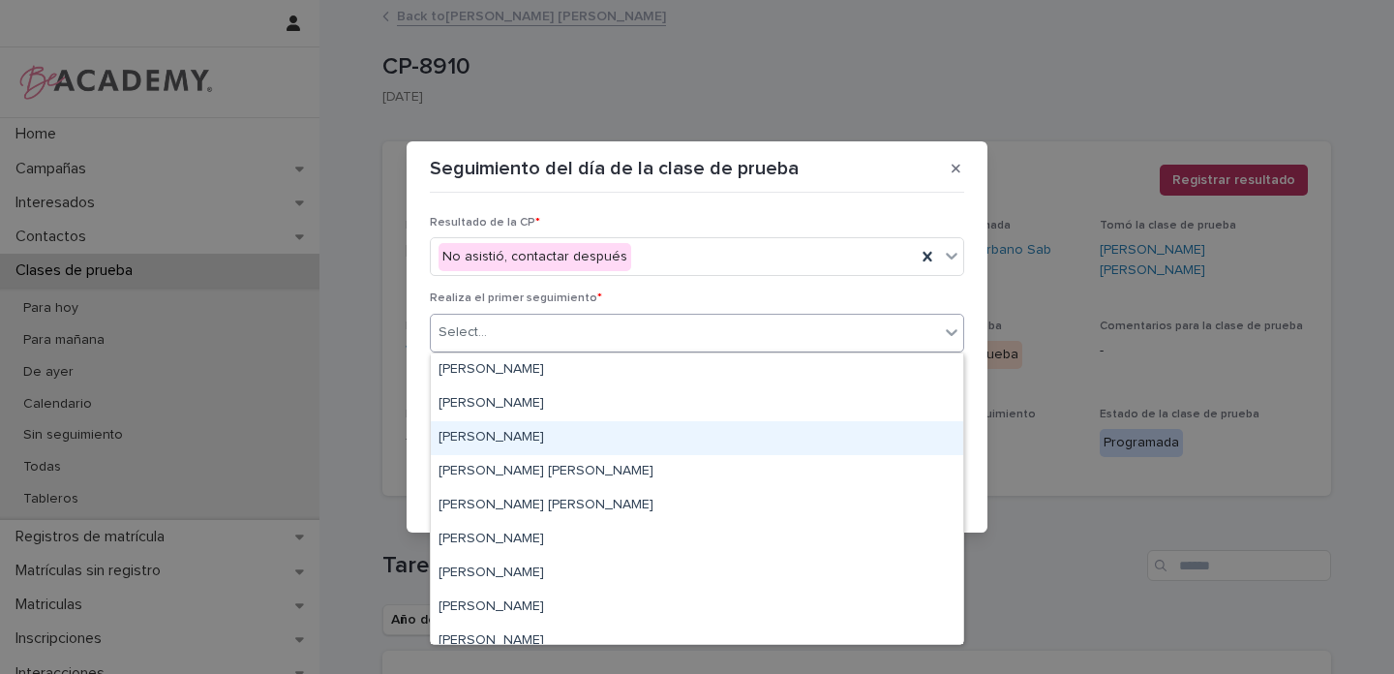
click at [491, 435] on div "Gina Orjuela Cortes" at bounding box center [697, 438] width 532 height 34
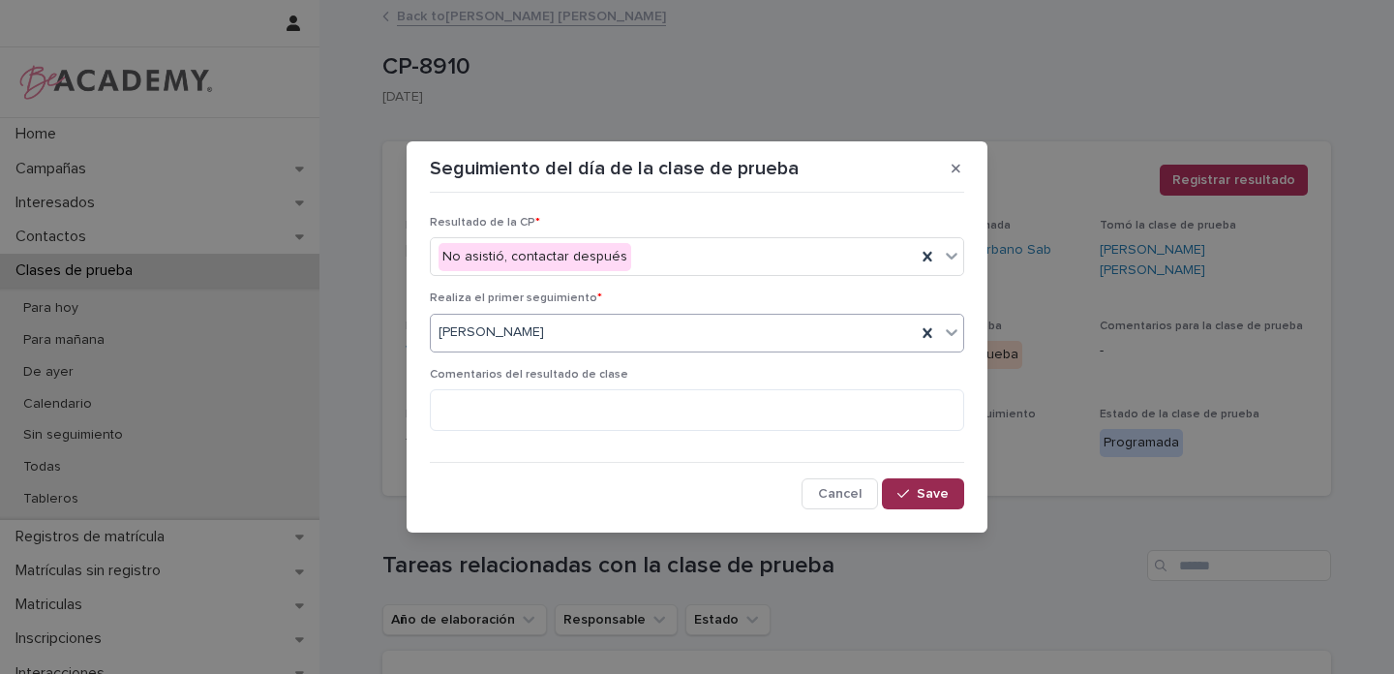
click at [939, 495] on span "Save" at bounding box center [932, 494] width 32 height 14
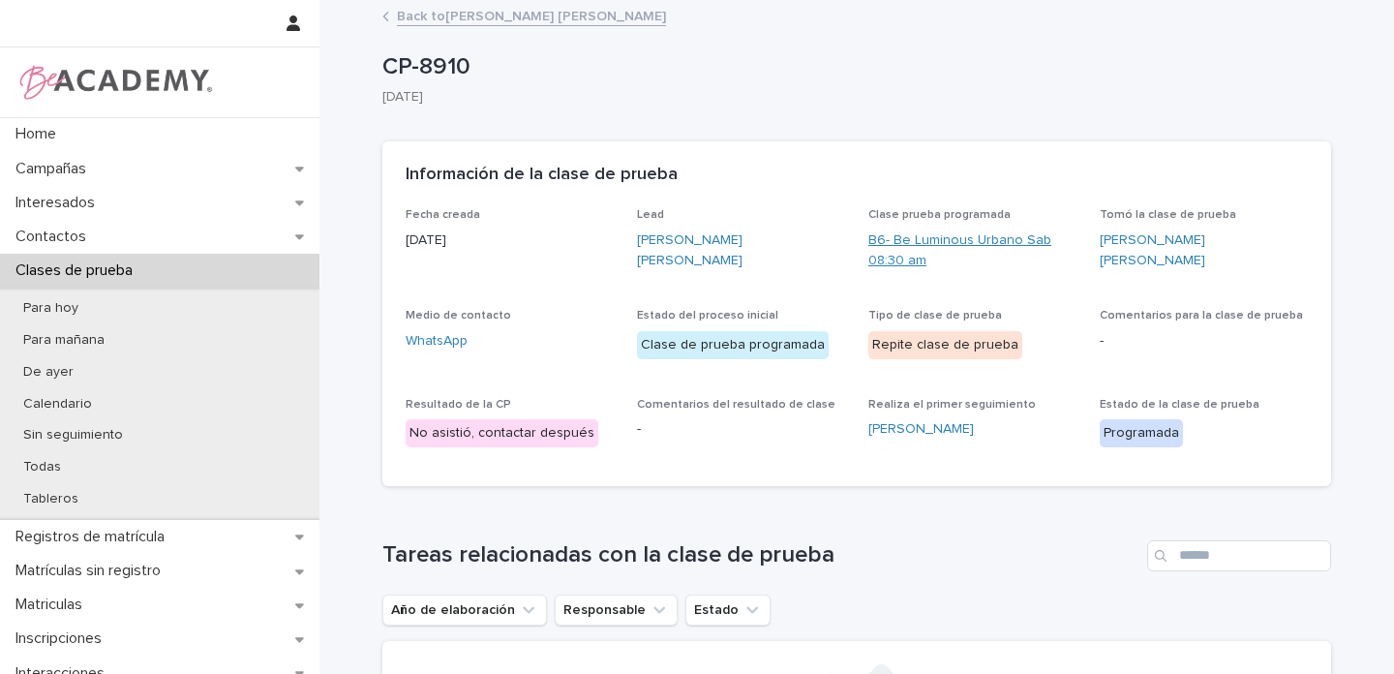
click at [980, 232] on link "B6- Be Luminous Urbano Sab 08:30 am" at bounding box center [972, 250] width 208 height 41
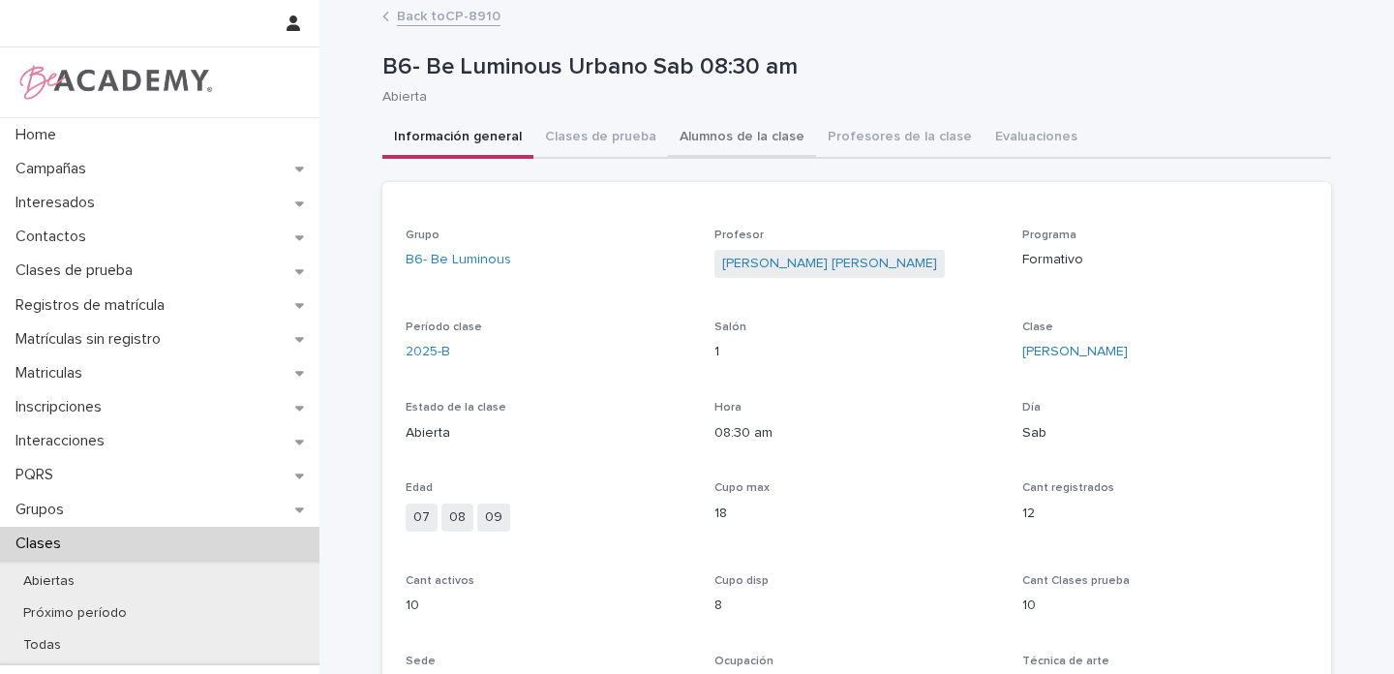
click at [731, 138] on button "Alumnos de la clase" at bounding box center [742, 138] width 148 height 41
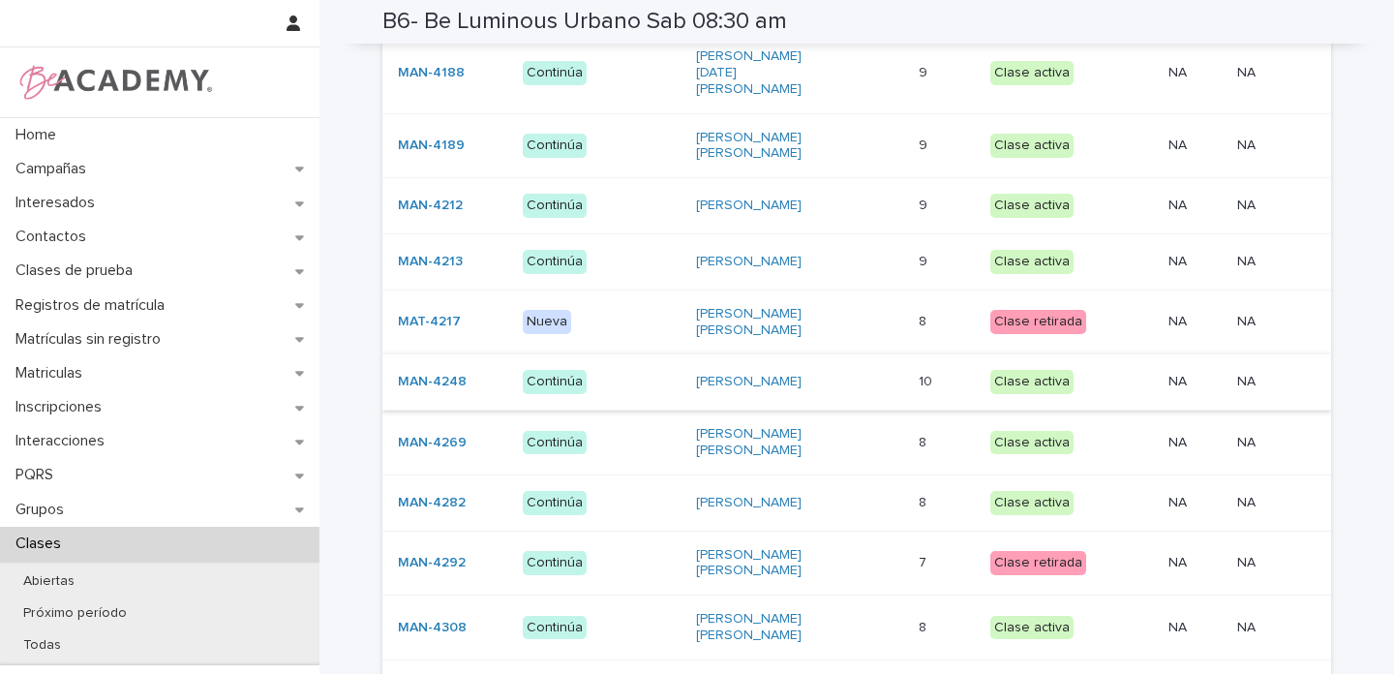
scroll to position [414, 0]
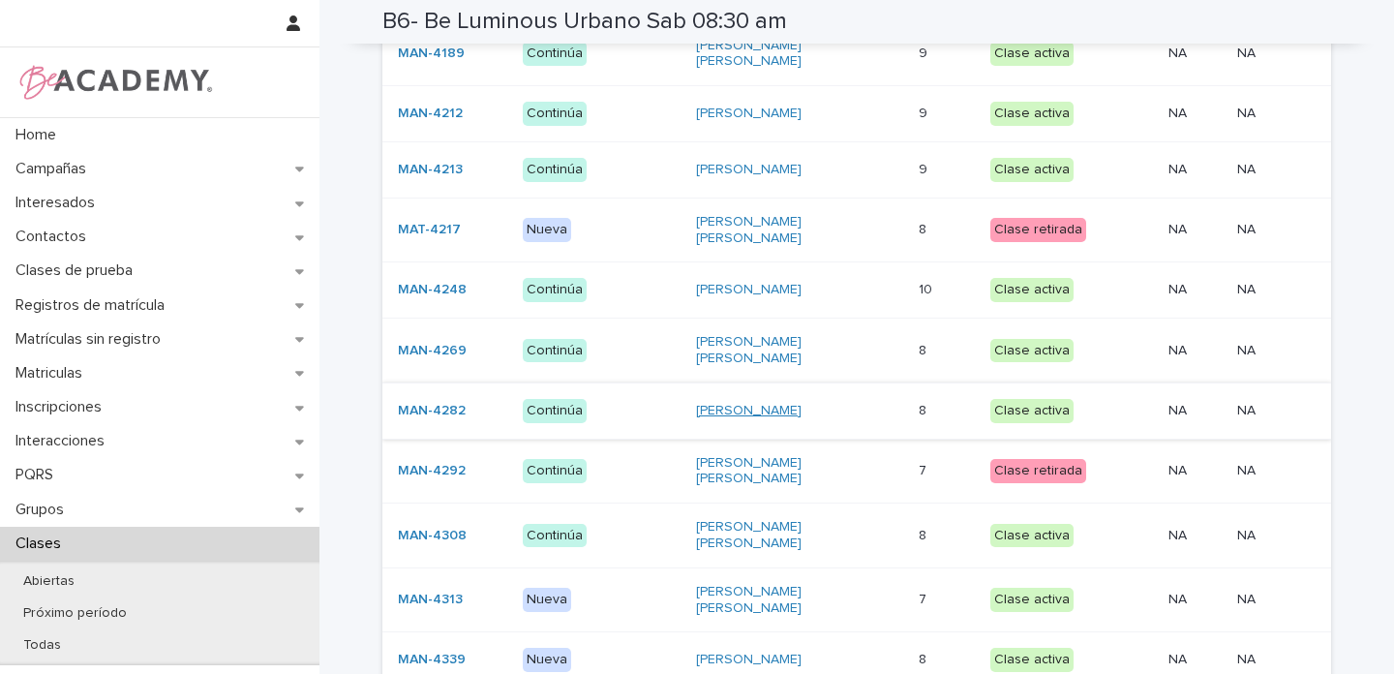
click at [721, 403] on link "Francisca Alvarez Huertas" at bounding box center [748, 411] width 105 height 16
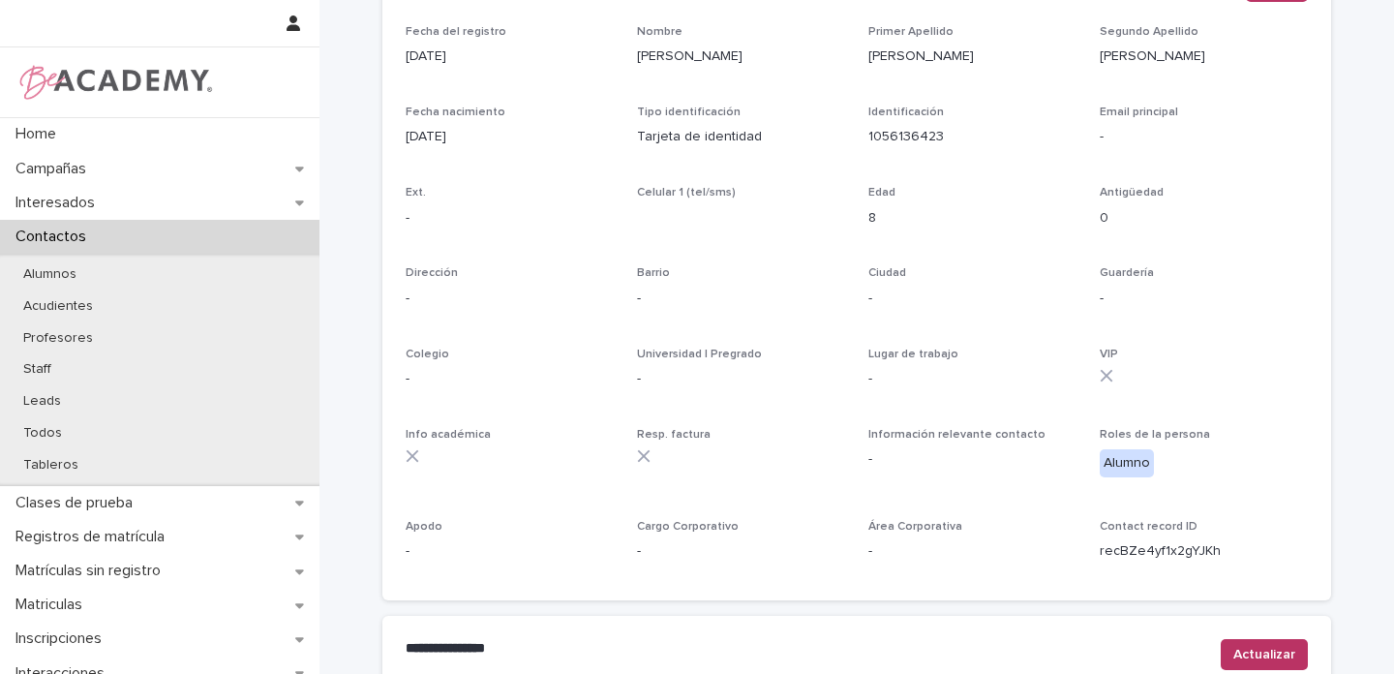
scroll to position [798, 0]
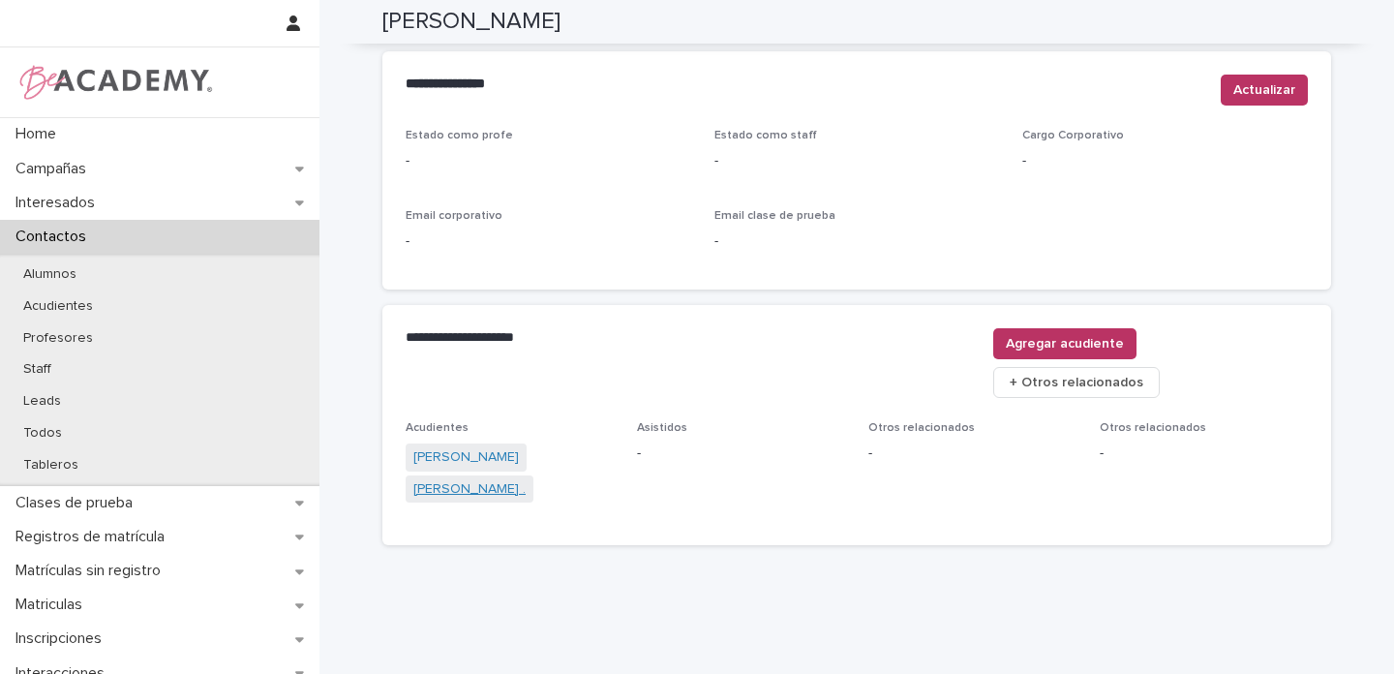
click at [442, 479] on link "David Alvarez ." at bounding box center [469, 489] width 112 height 20
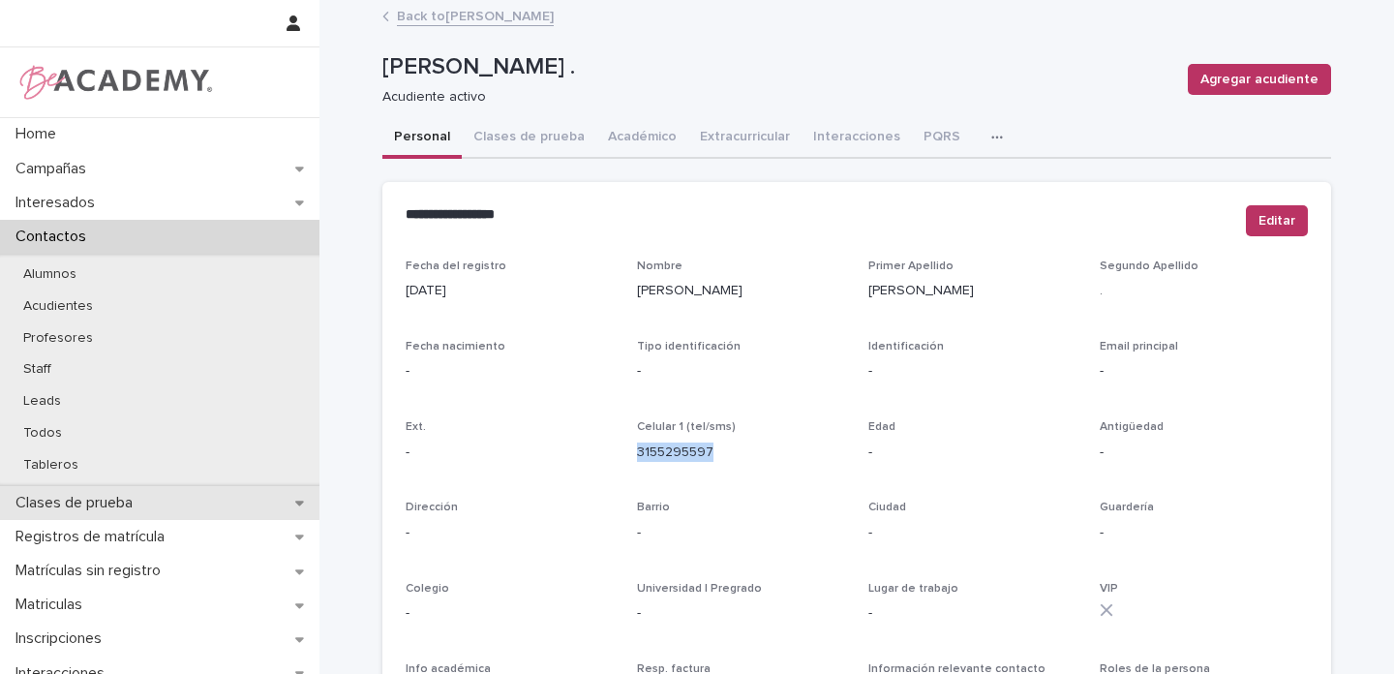
click at [279, 503] on div "Clases de prueba" at bounding box center [159, 503] width 319 height 34
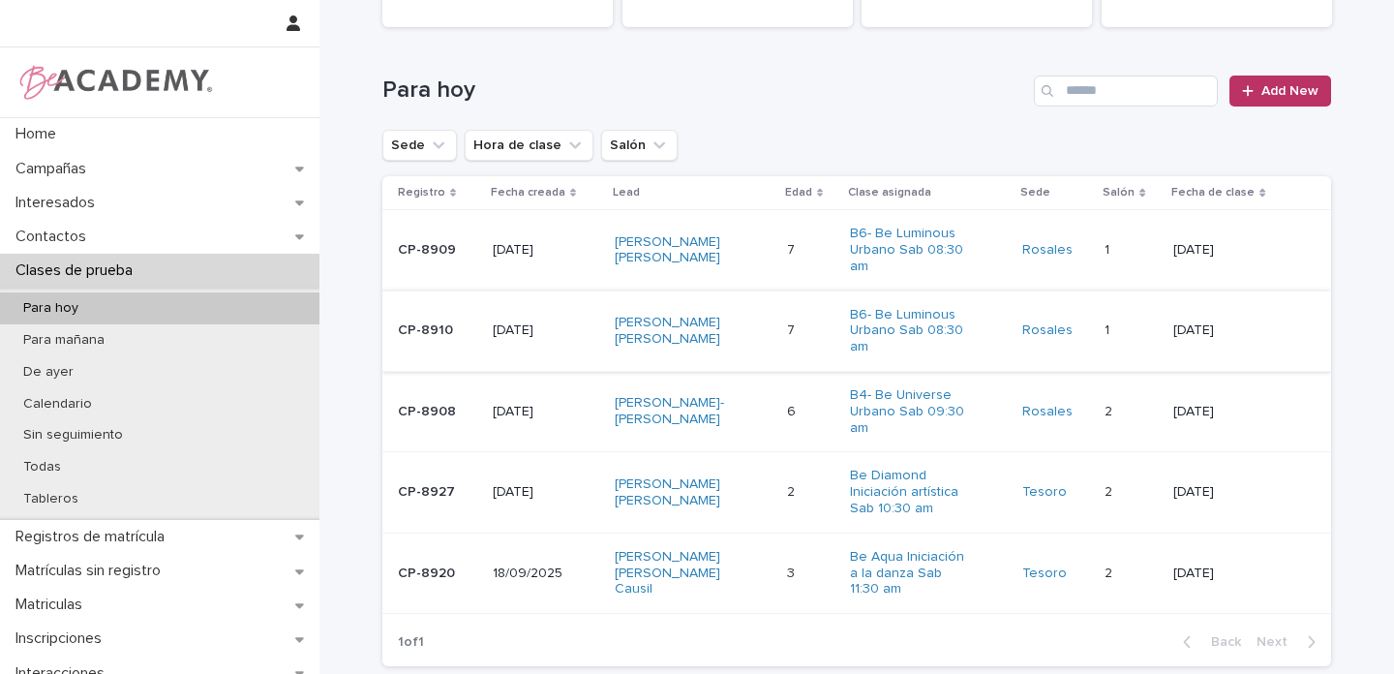
scroll to position [154, 0]
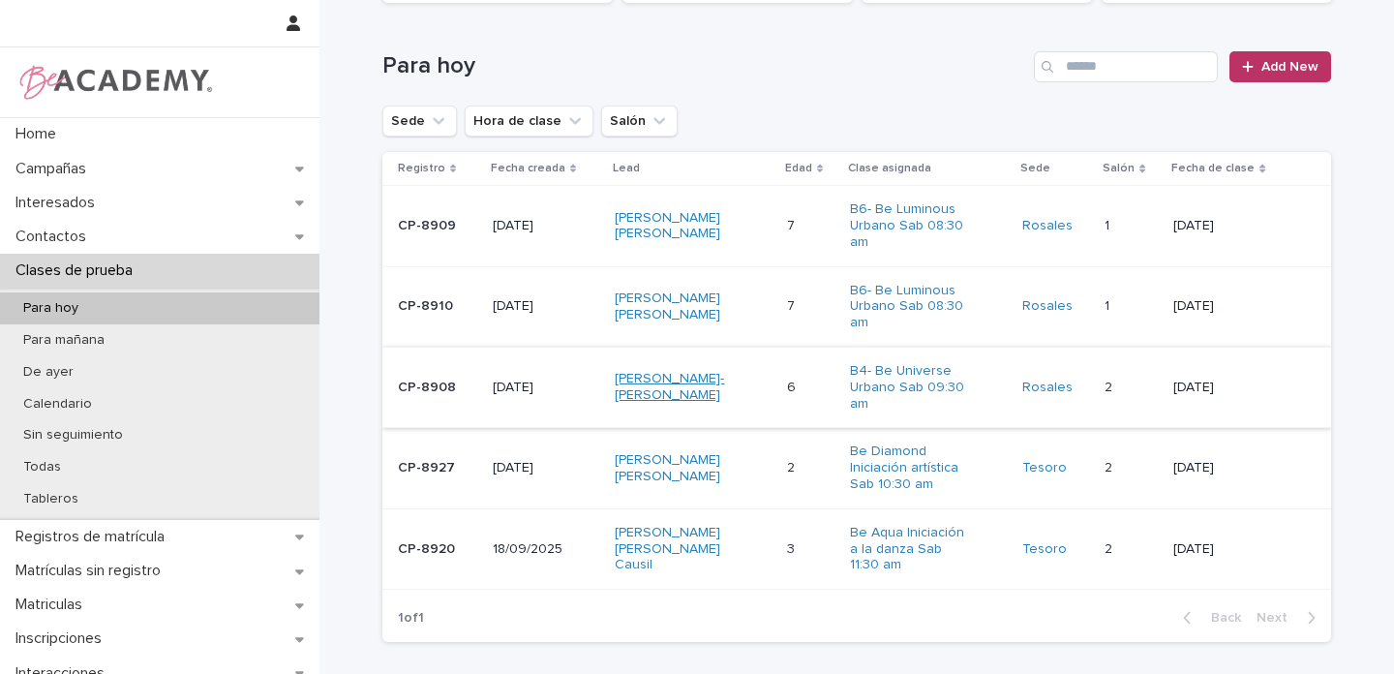
click at [713, 379] on link "Theodore Xiao-Bao Higgins Reimert" at bounding box center [675, 387] width 121 height 33
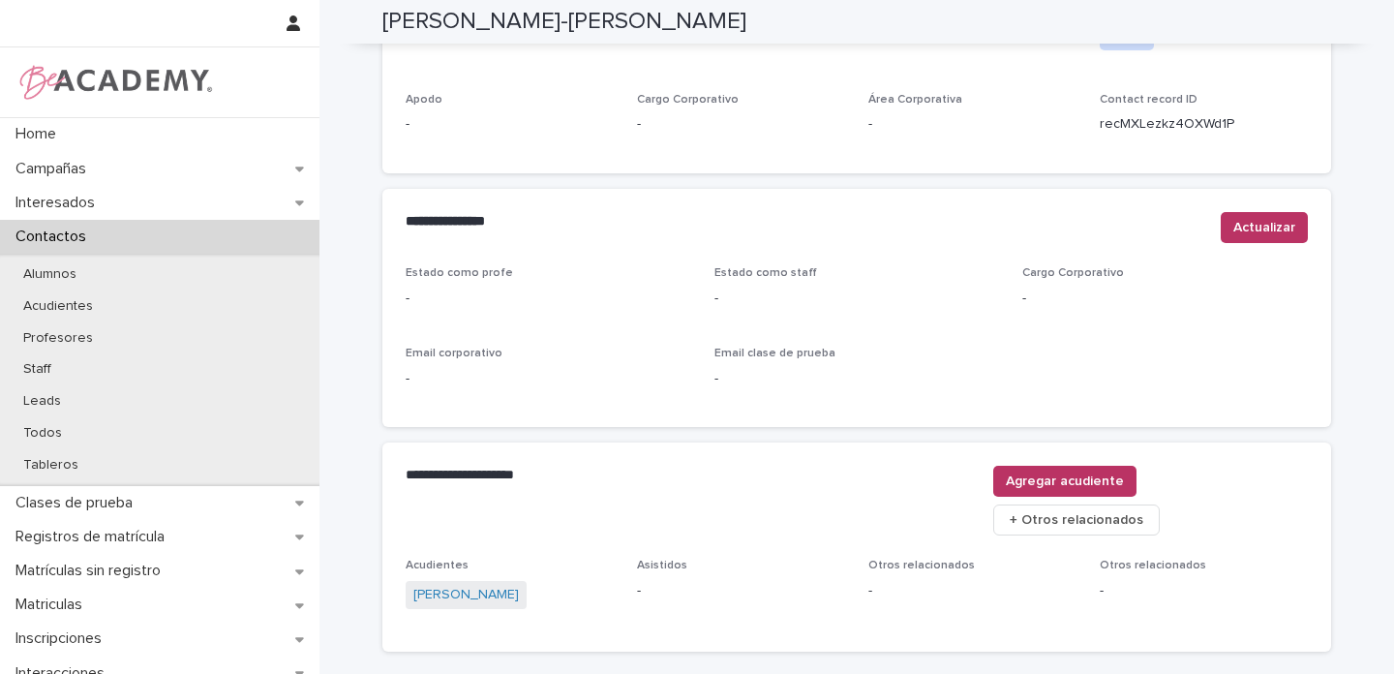
scroll to position [766, 0]
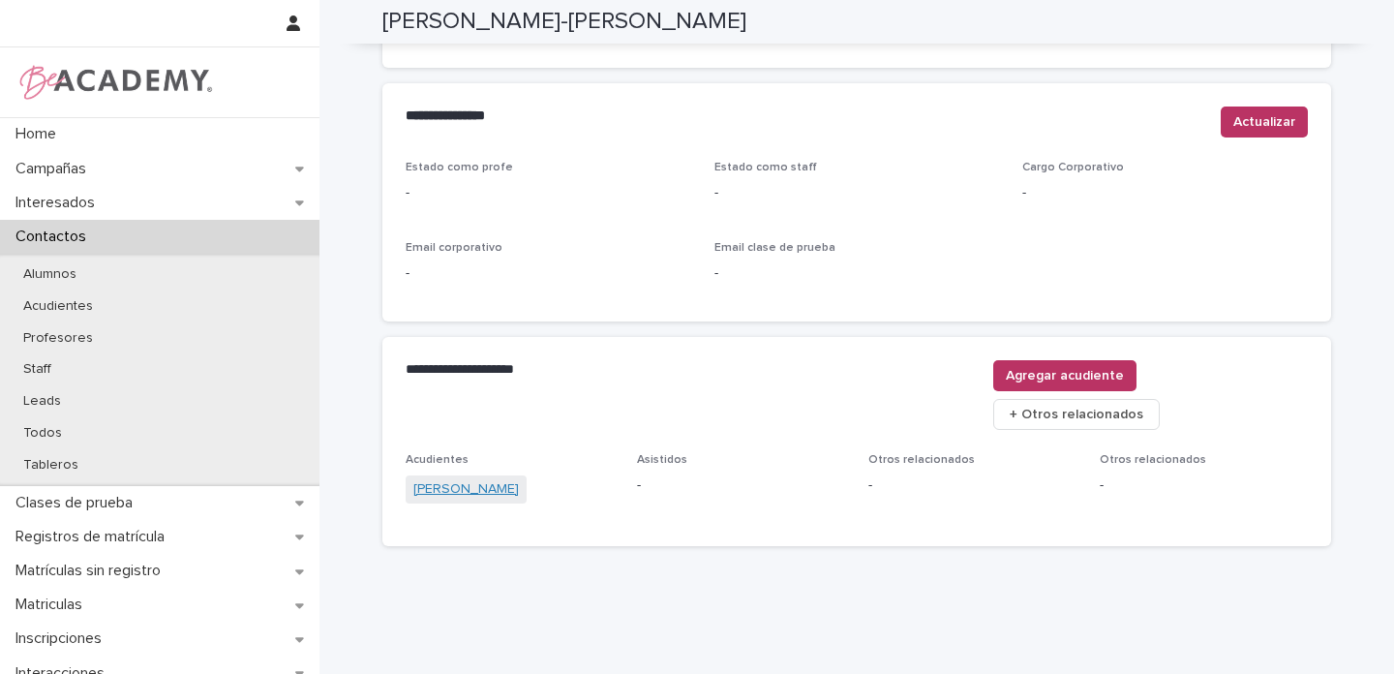
click at [488, 479] on link "Jennifer Reimert Hu" at bounding box center [465, 489] width 105 height 20
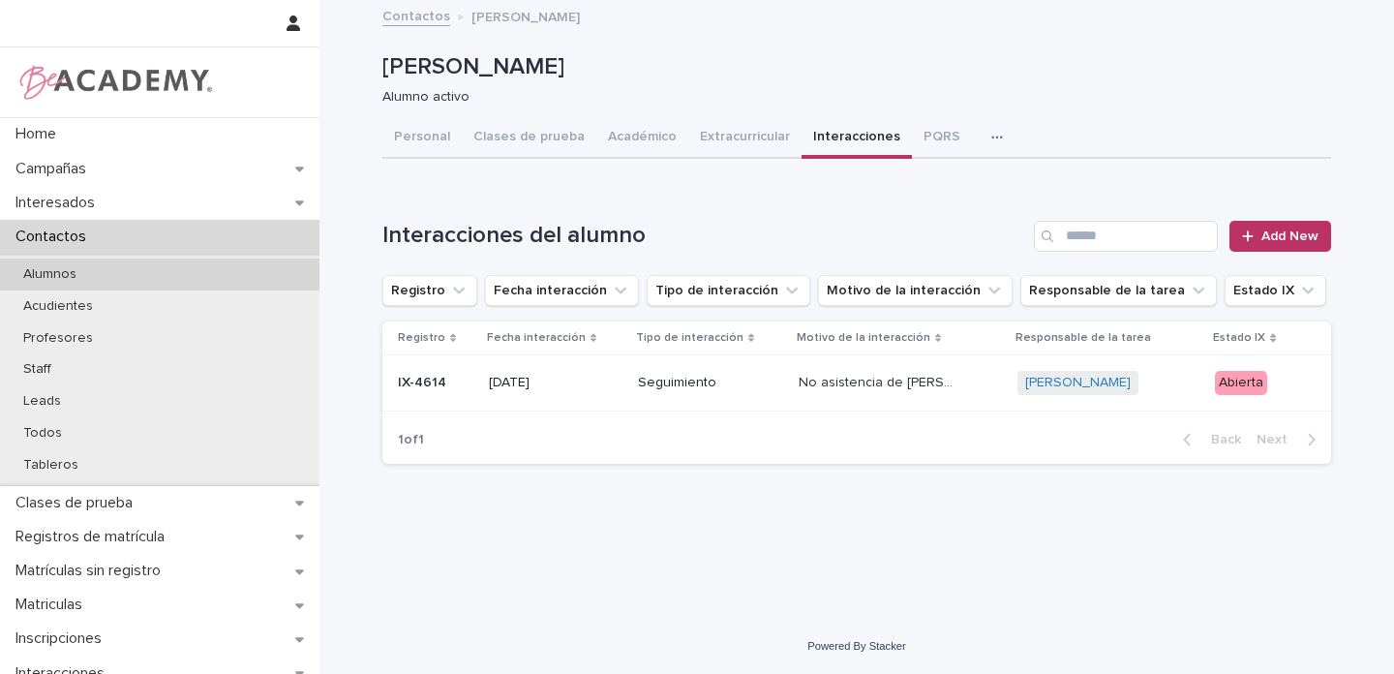
click at [51, 278] on p "Alumnos" at bounding box center [50, 274] width 84 height 16
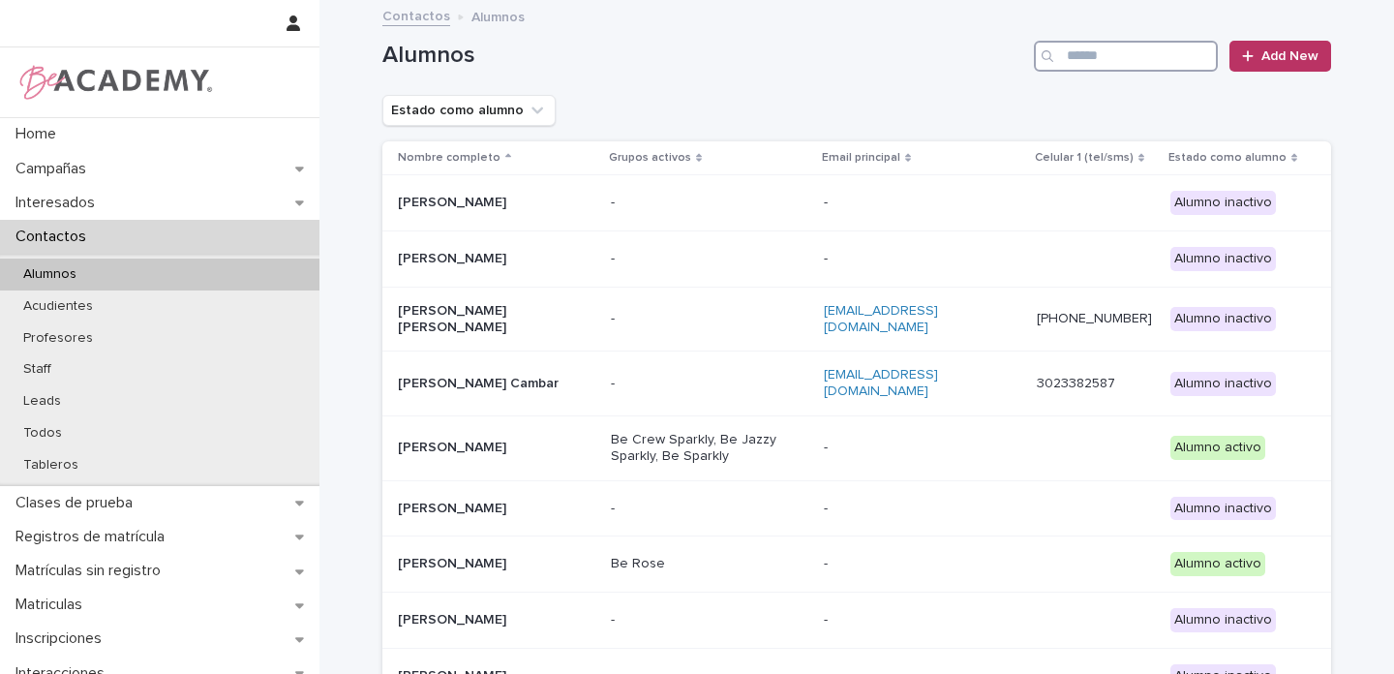
click at [1135, 48] on input "Search" at bounding box center [1126, 56] width 184 height 31
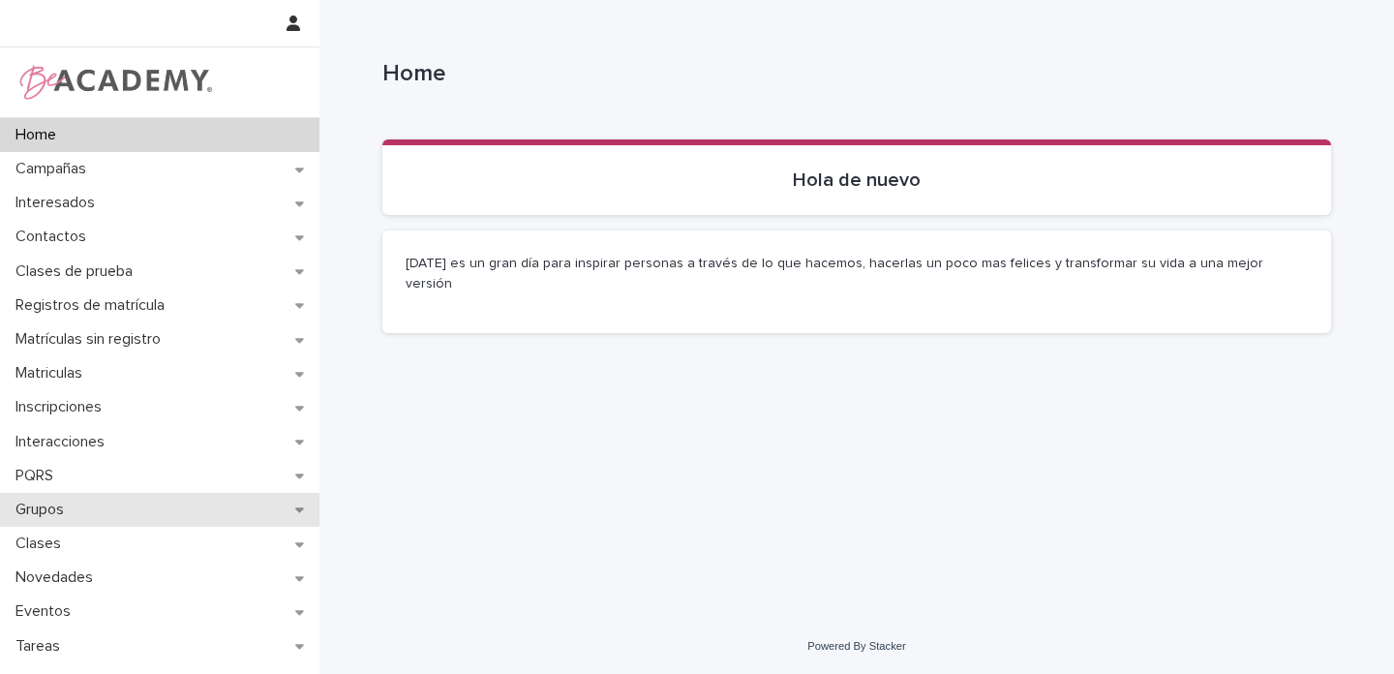
click at [295, 513] on icon at bounding box center [299, 509] width 9 height 14
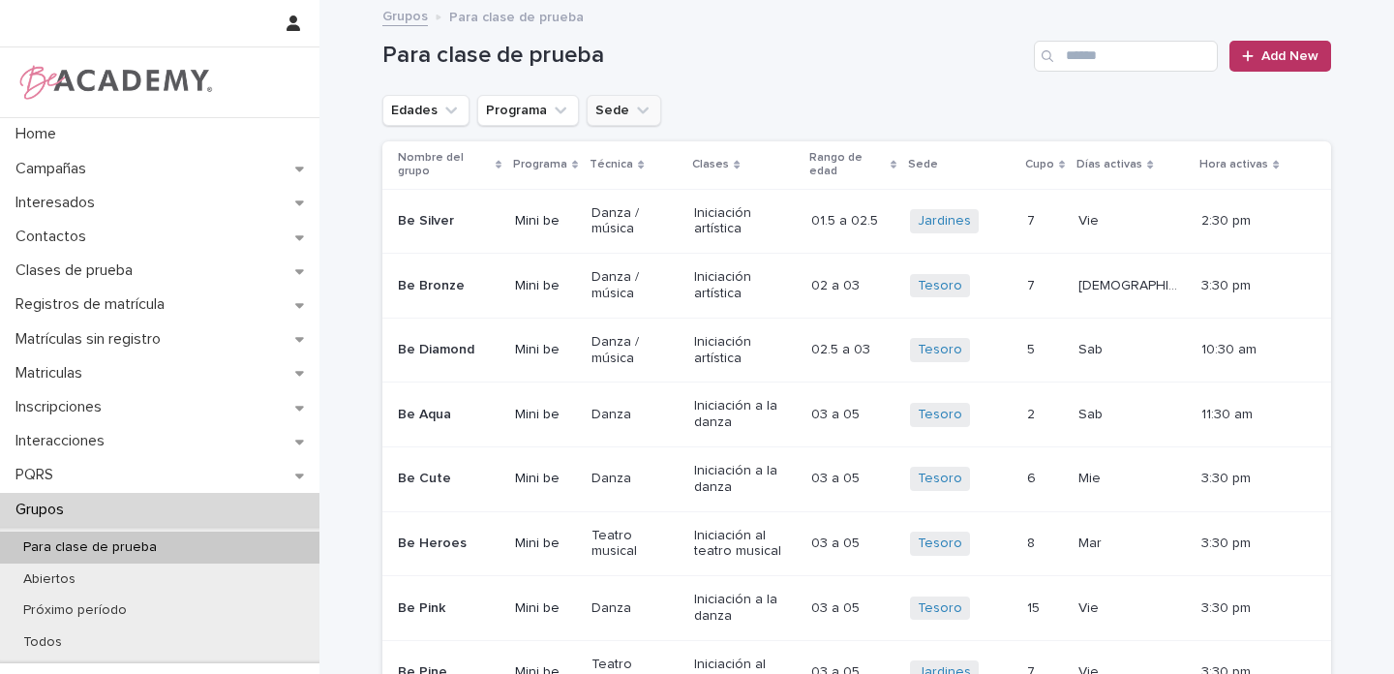
click at [637, 112] on icon "Sede" at bounding box center [643, 109] width 12 height 7
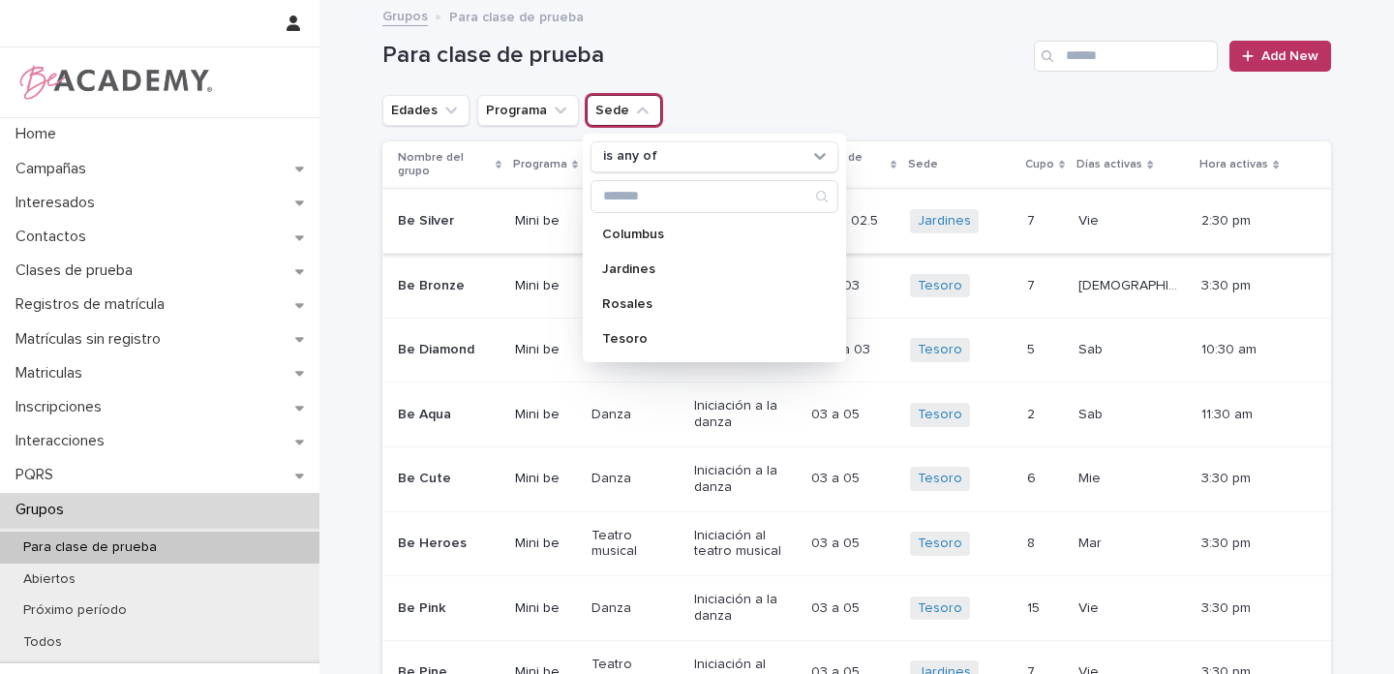
drag, startPoint x: 627, startPoint y: 335, endPoint x: 506, endPoint y: 207, distance: 175.9
click at [627, 336] on p "Tesoro" at bounding box center [704, 339] width 205 height 14
click at [441, 109] on icon "Edades" at bounding box center [450, 110] width 19 height 19
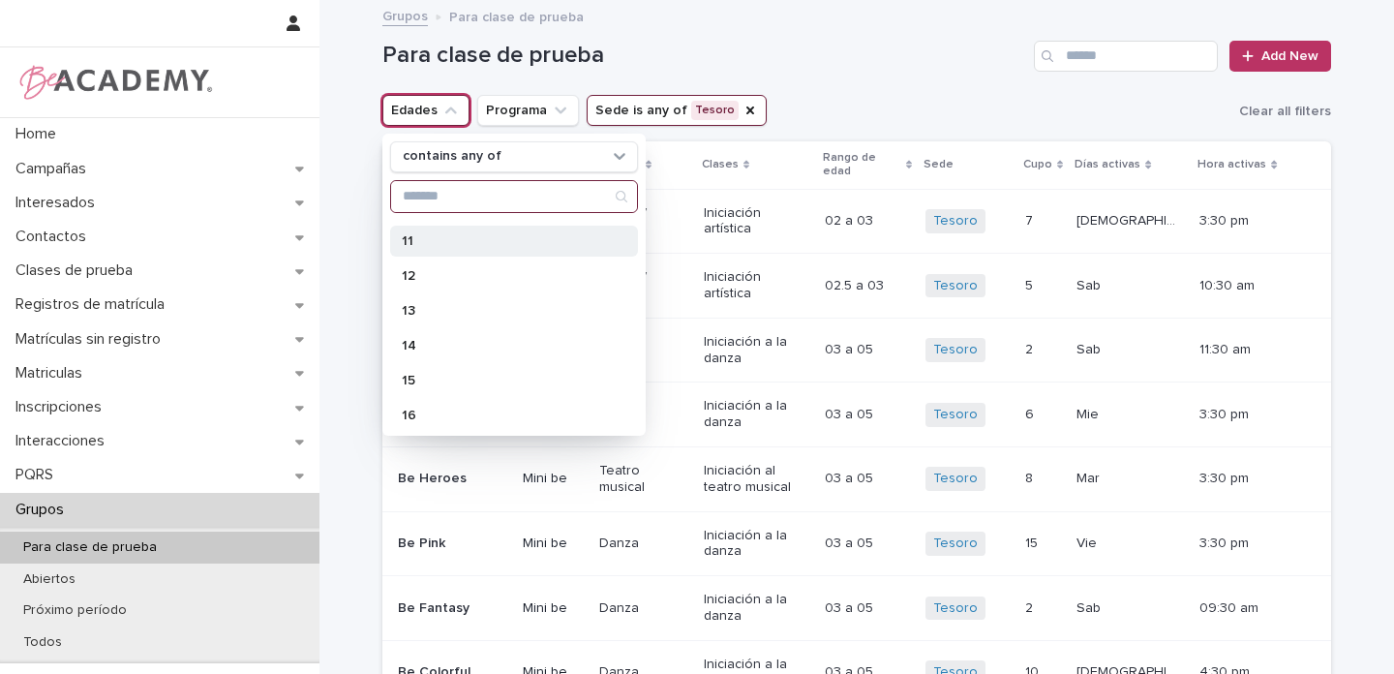
scroll to position [447, 0]
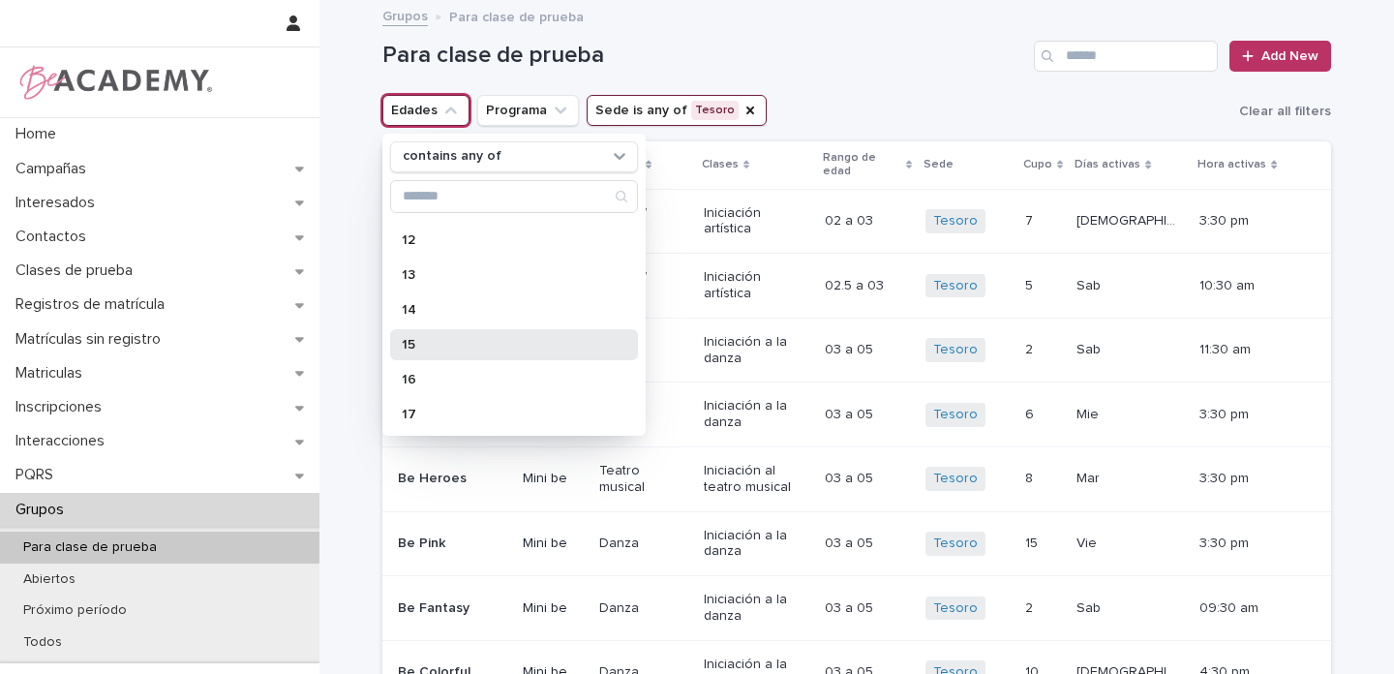
click at [445, 340] on p "15" at bounding box center [504, 345] width 205 height 14
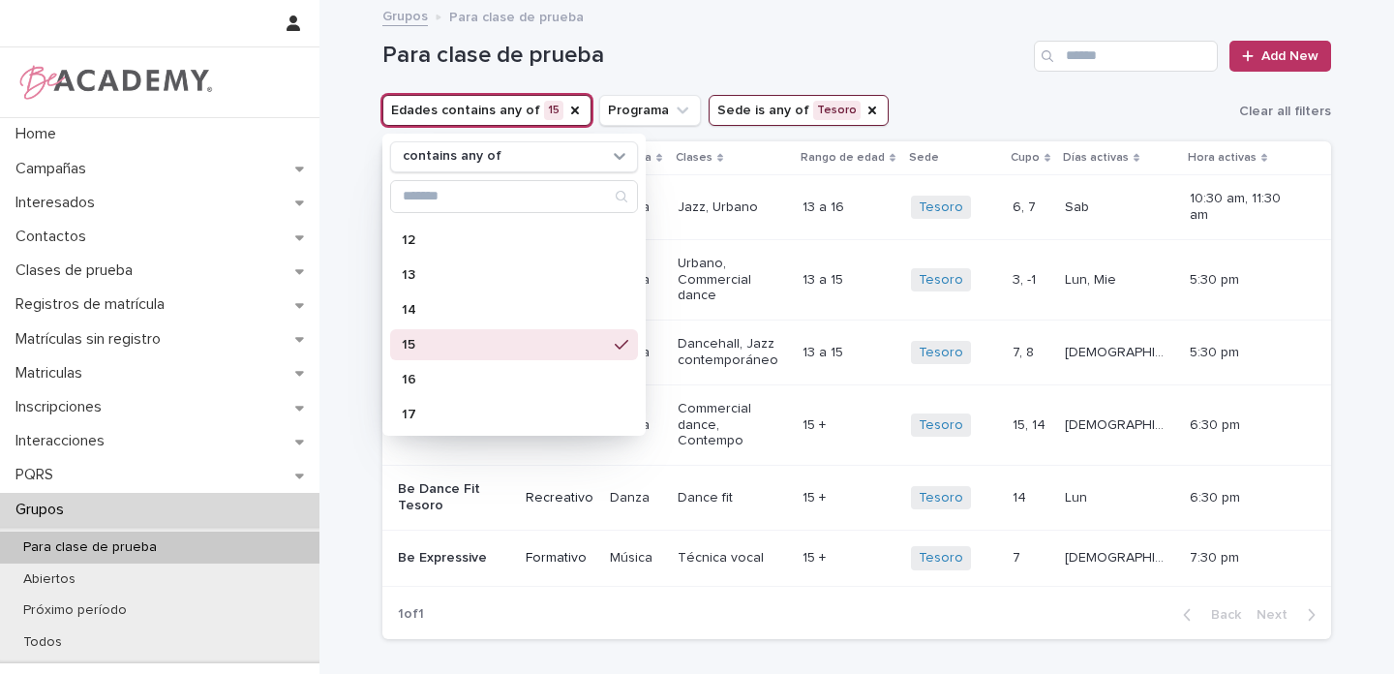
click at [945, 94] on div "Para clase de prueba Add New" at bounding box center [856, 48] width 948 height 93
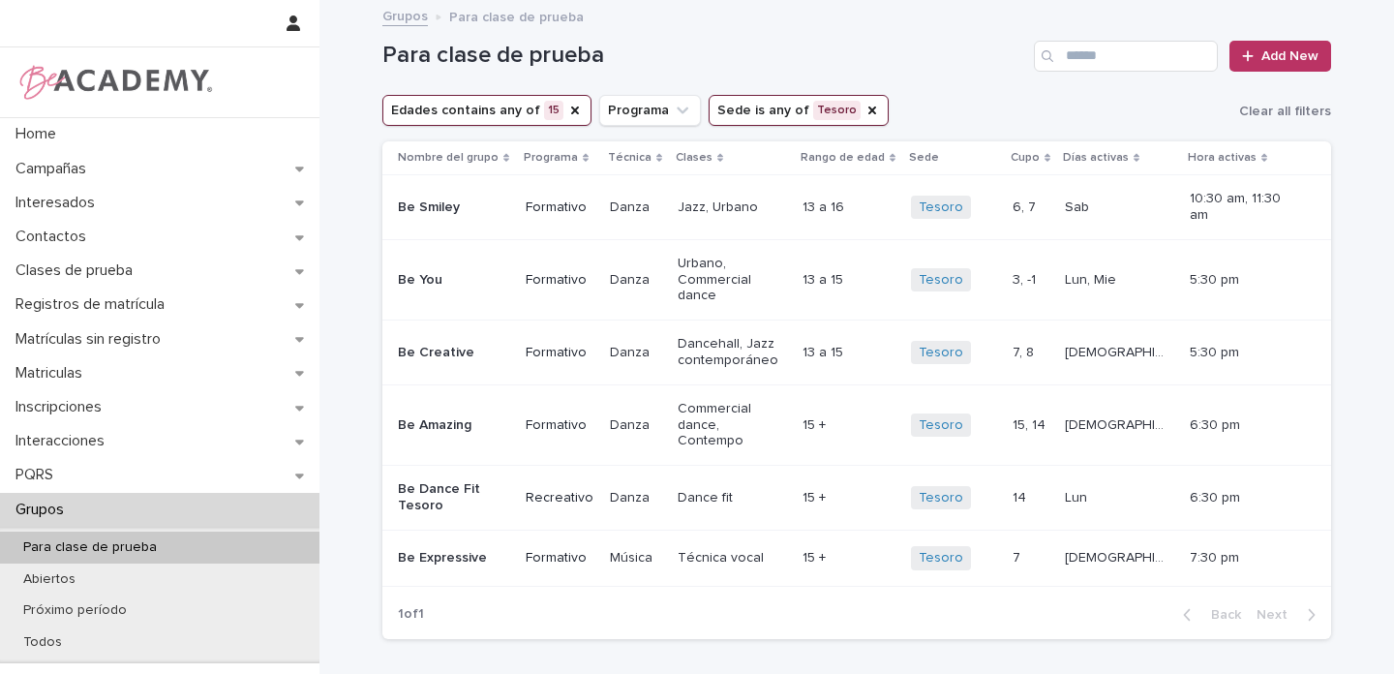
click at [453, 112] on button "Edades contains any of 15" at bounding box center [486, 110] width 209 height 31
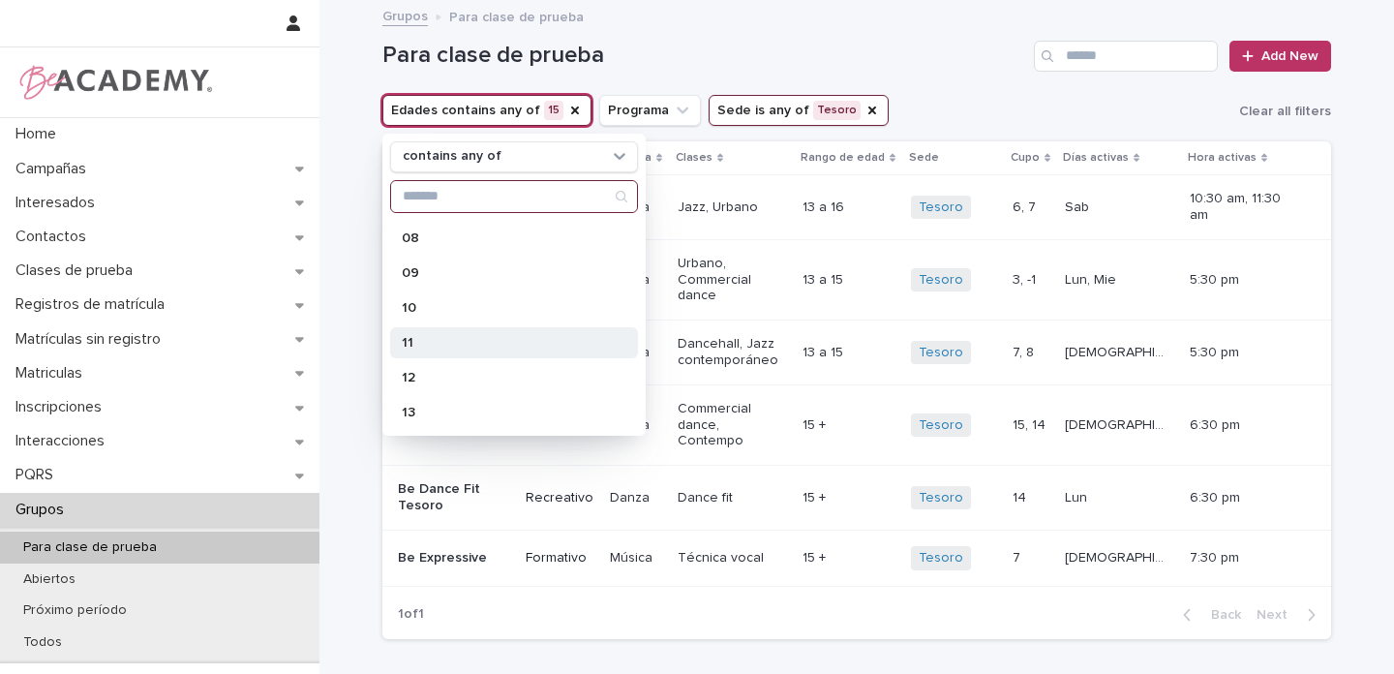
scroll to position [412, 0]
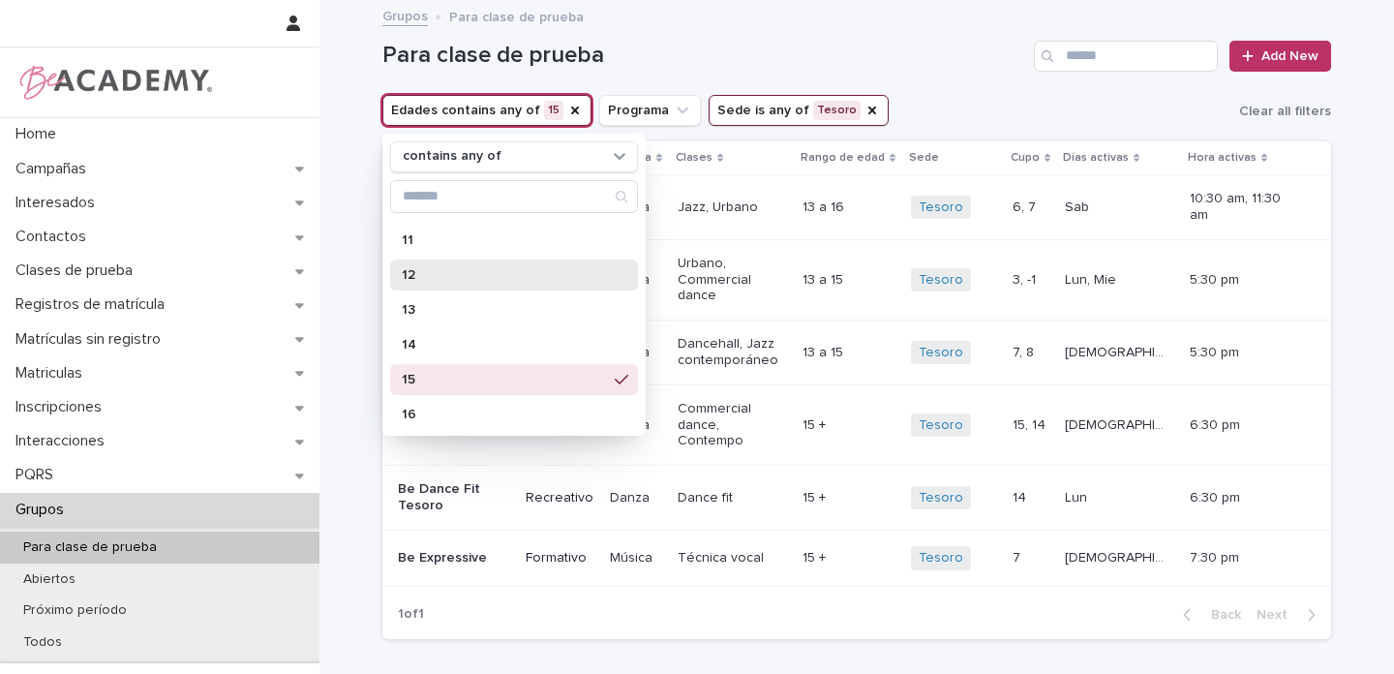
click at [410, 274] on p "12" at bounding box center [504, 275] width 205 height 14
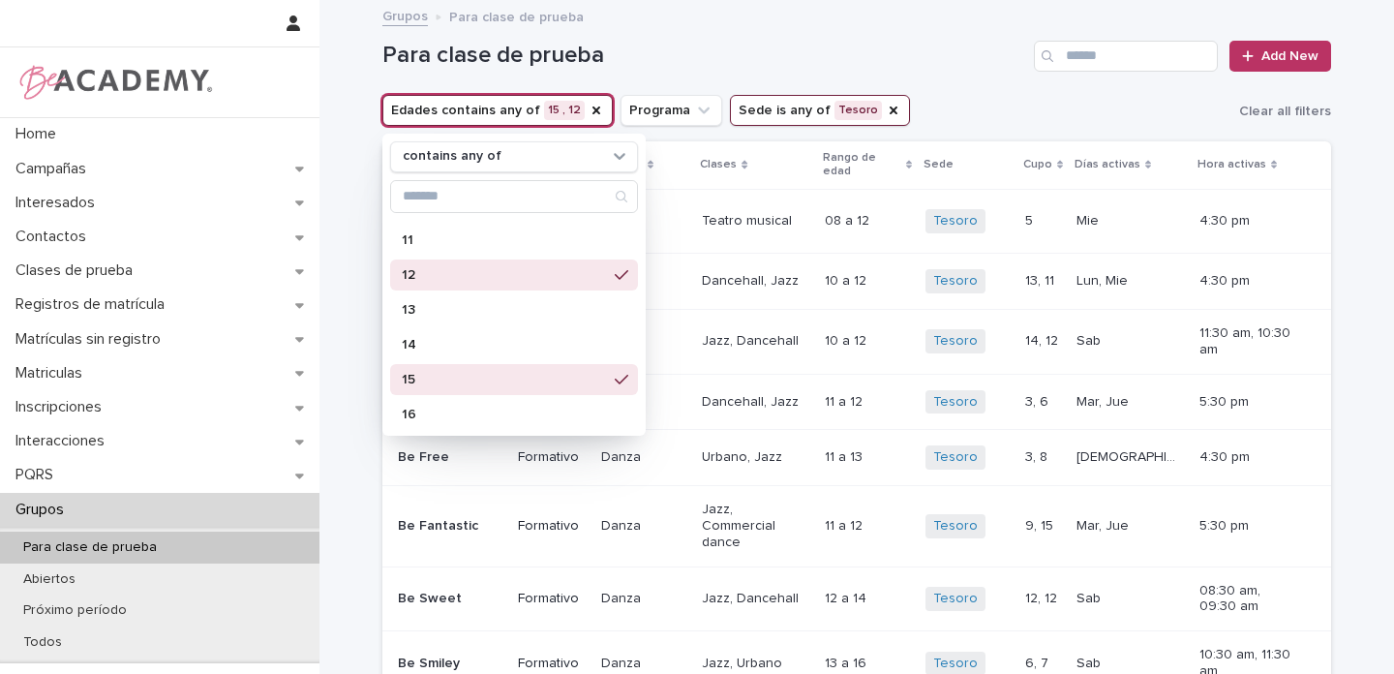
click at [615, 272] on icon at bounding box center [622, 274] width 14 height 15
click at [922, 91] on div "Para clase de prueba Add New" at bounding box center [856, 48] width 948 height 93
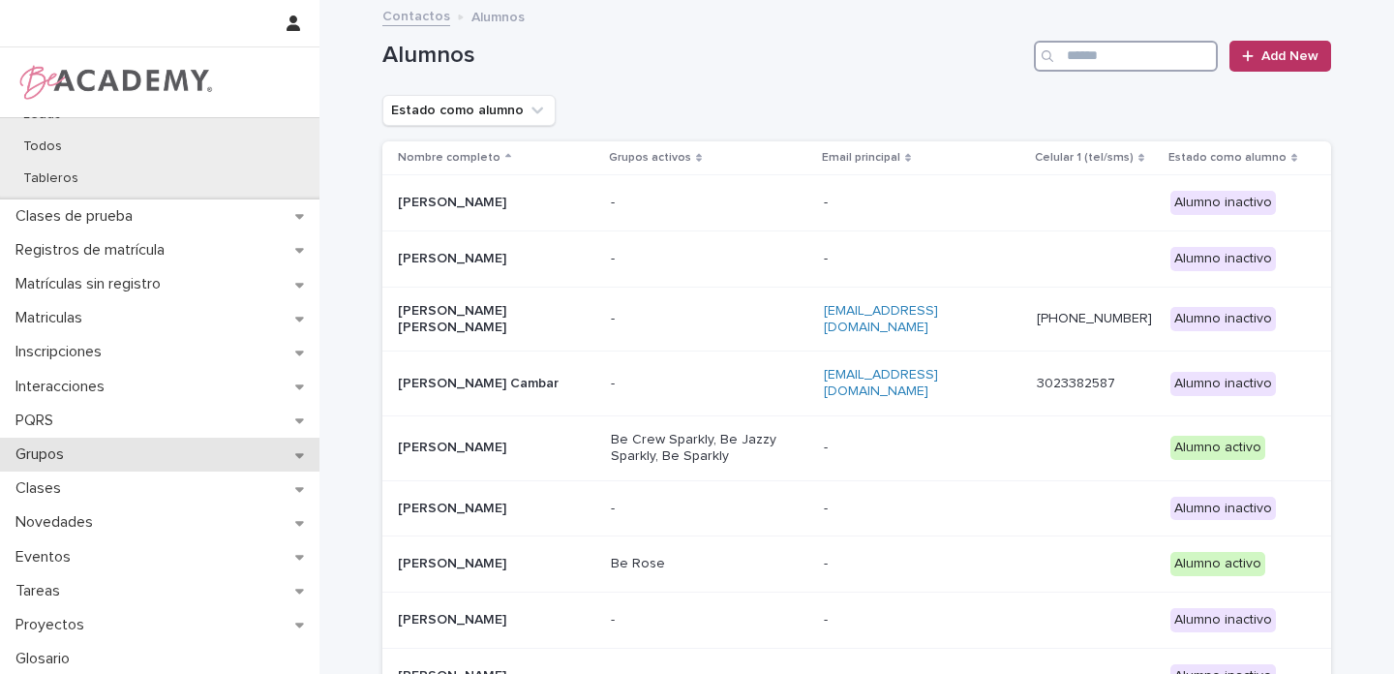
scroll to position [288, 0]
click at [275, 453] on div "Grupos" at bounding box center [159, 452] width 319 height 34
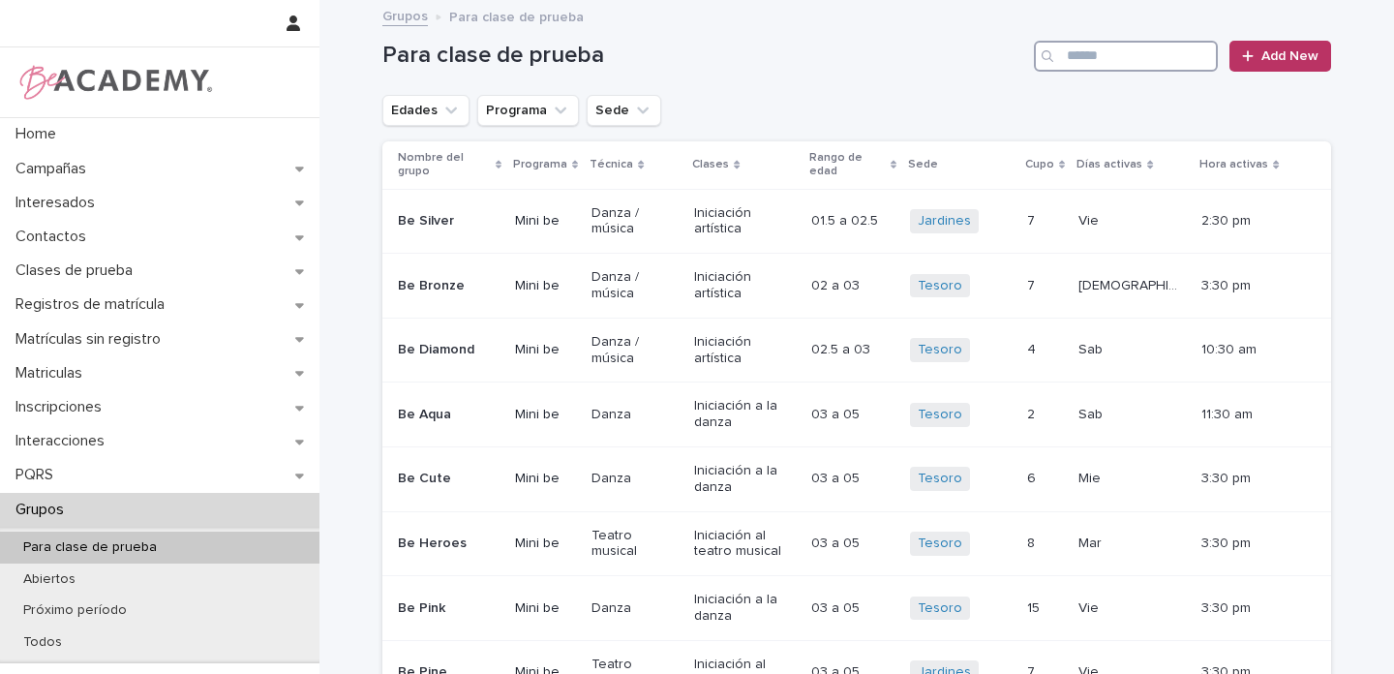
click at [1088, 51] on input "Search" at bounding box center [1126, 56] width 184 height 31
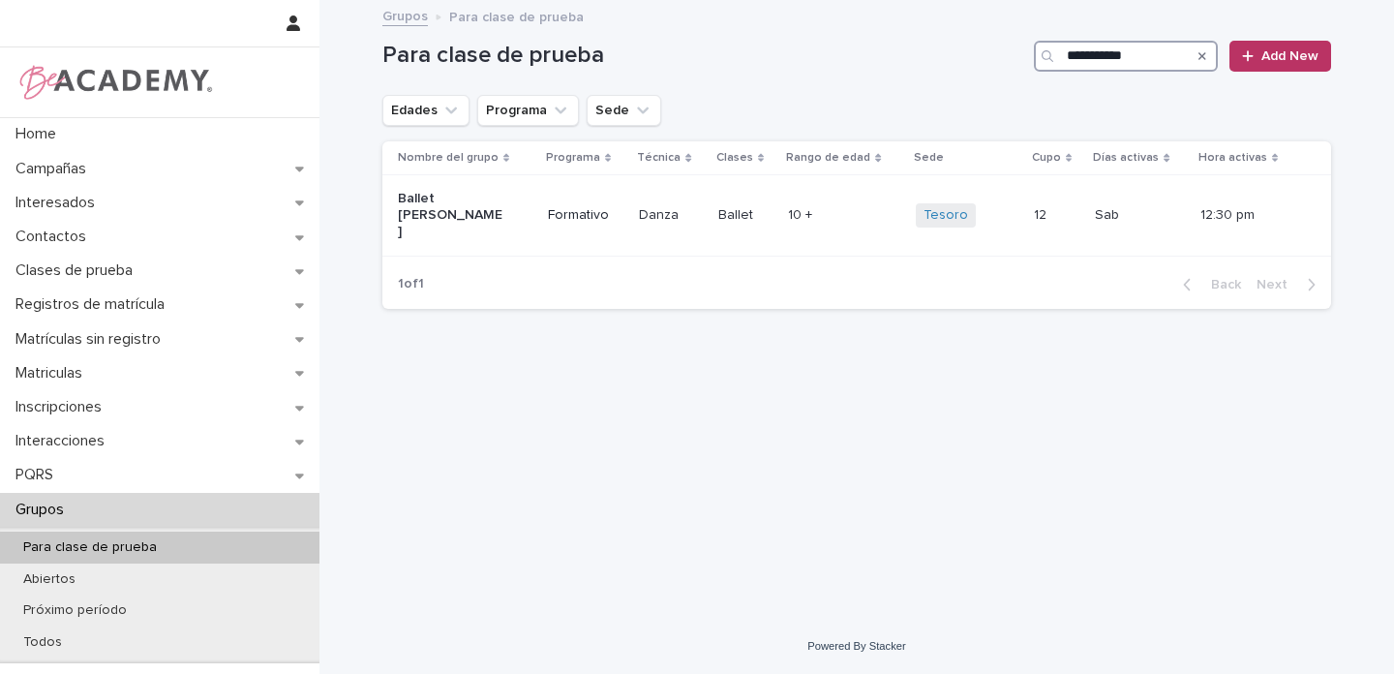
type input "**********"
